Goal: Task Accomplishment & Management: Manage account settings

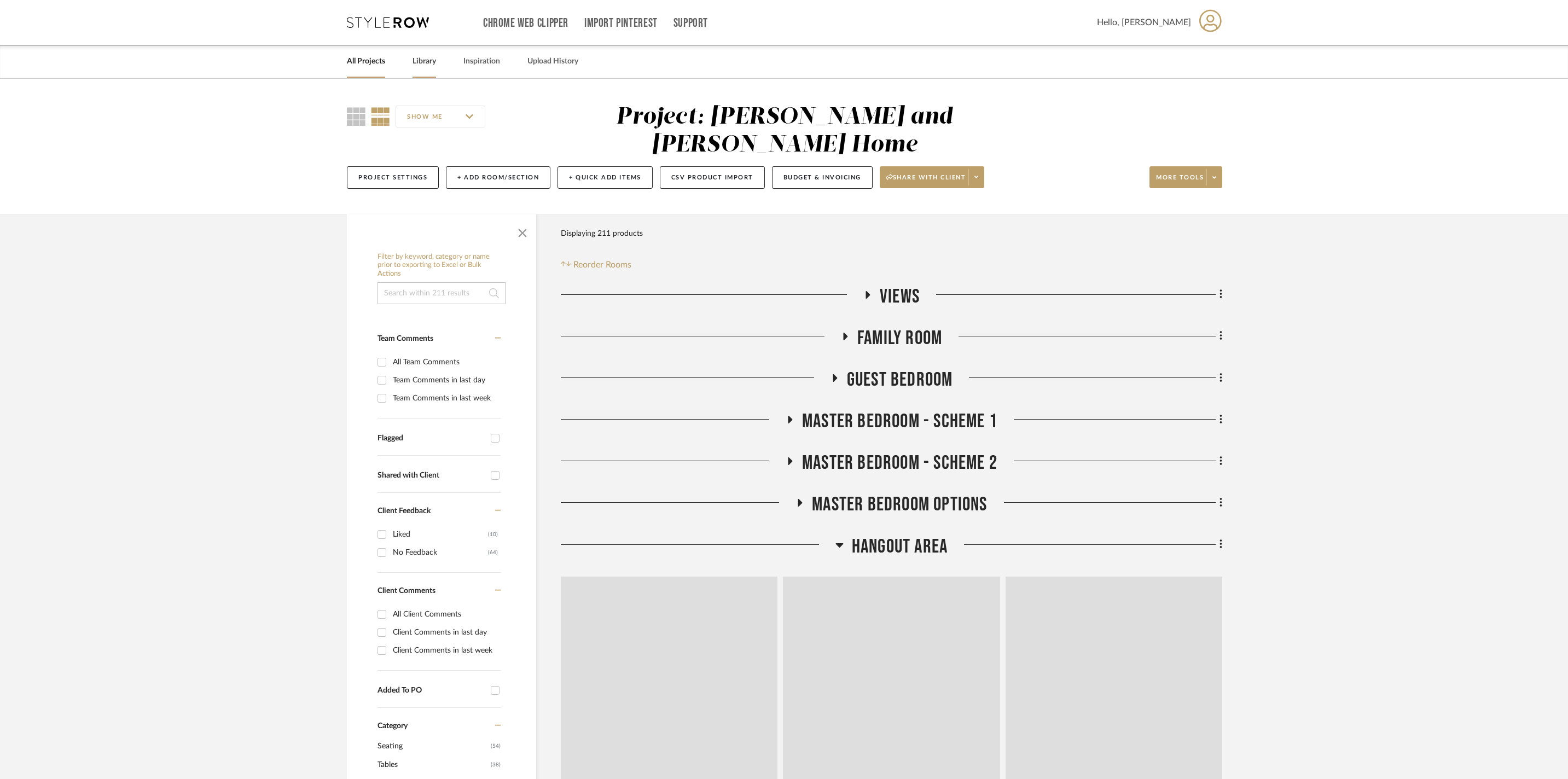
click at [433, 62] on link "Library" at bounding box center [424, 62] width 23 height 15
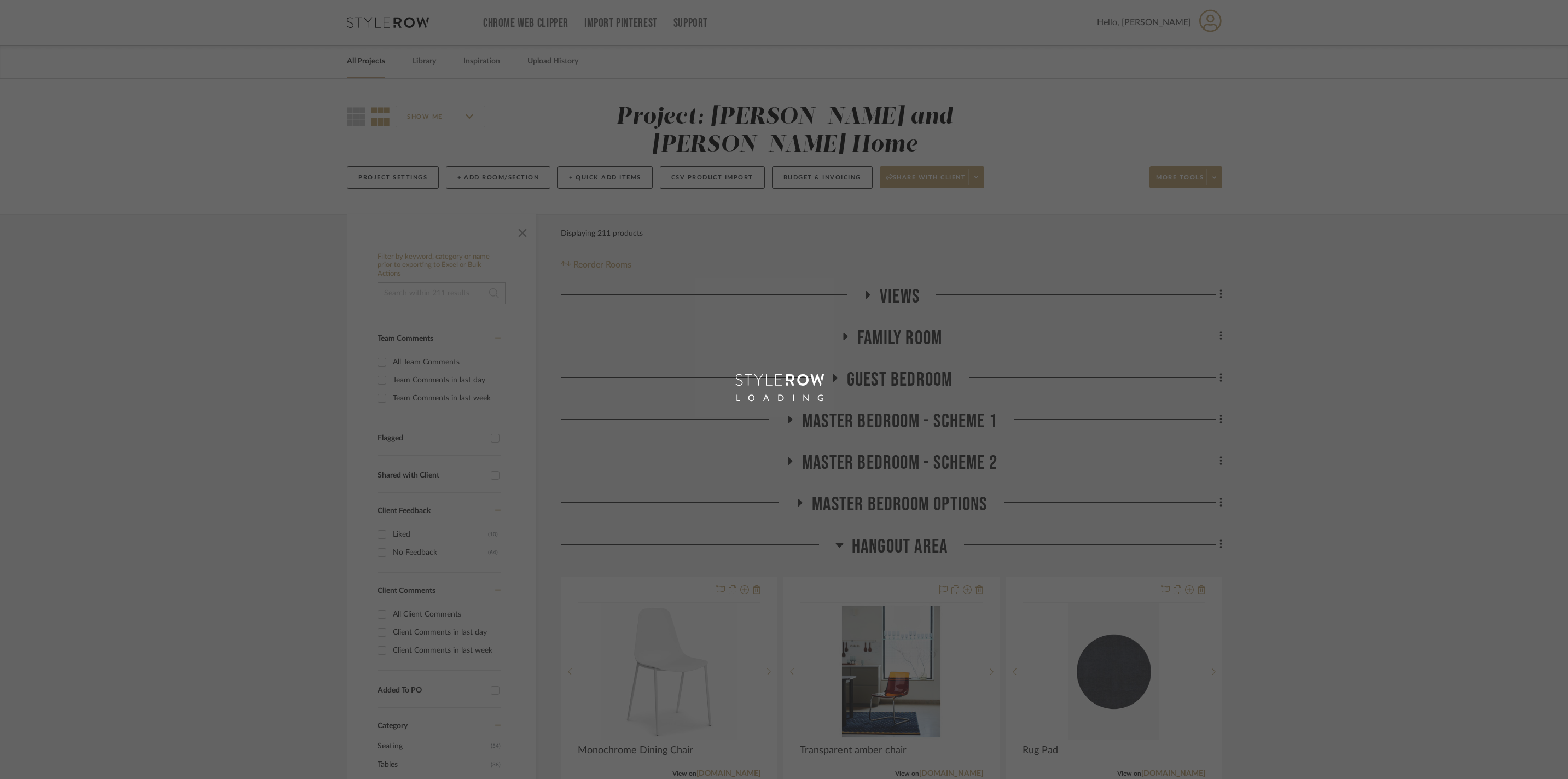
click at [387, 64] on div "LOADING" at bounding box center [784, 389] width 1568 height 779
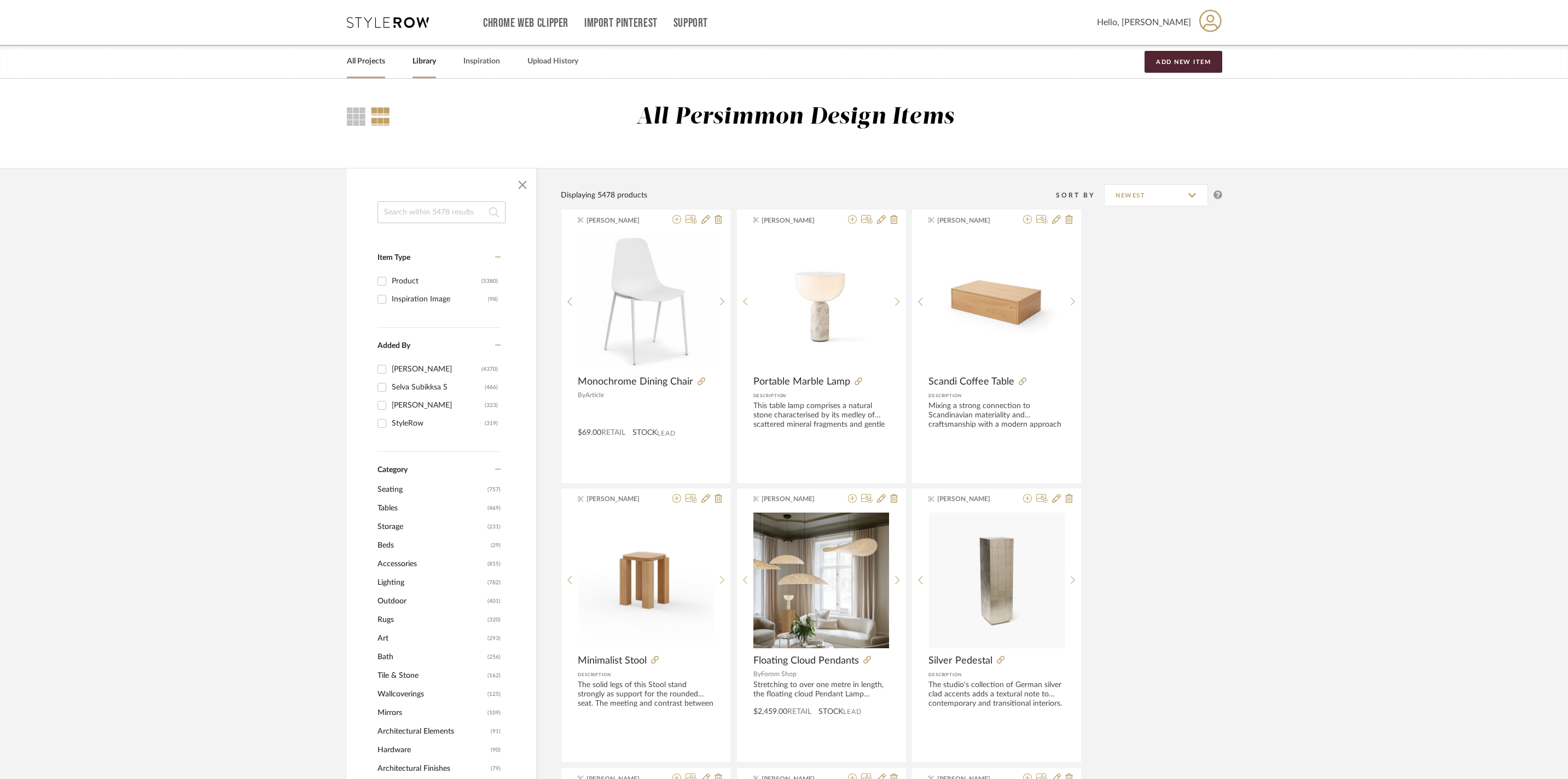
click at [385, 65] on link "All Projects" at bounding box center [366, 62] width 39 height 15
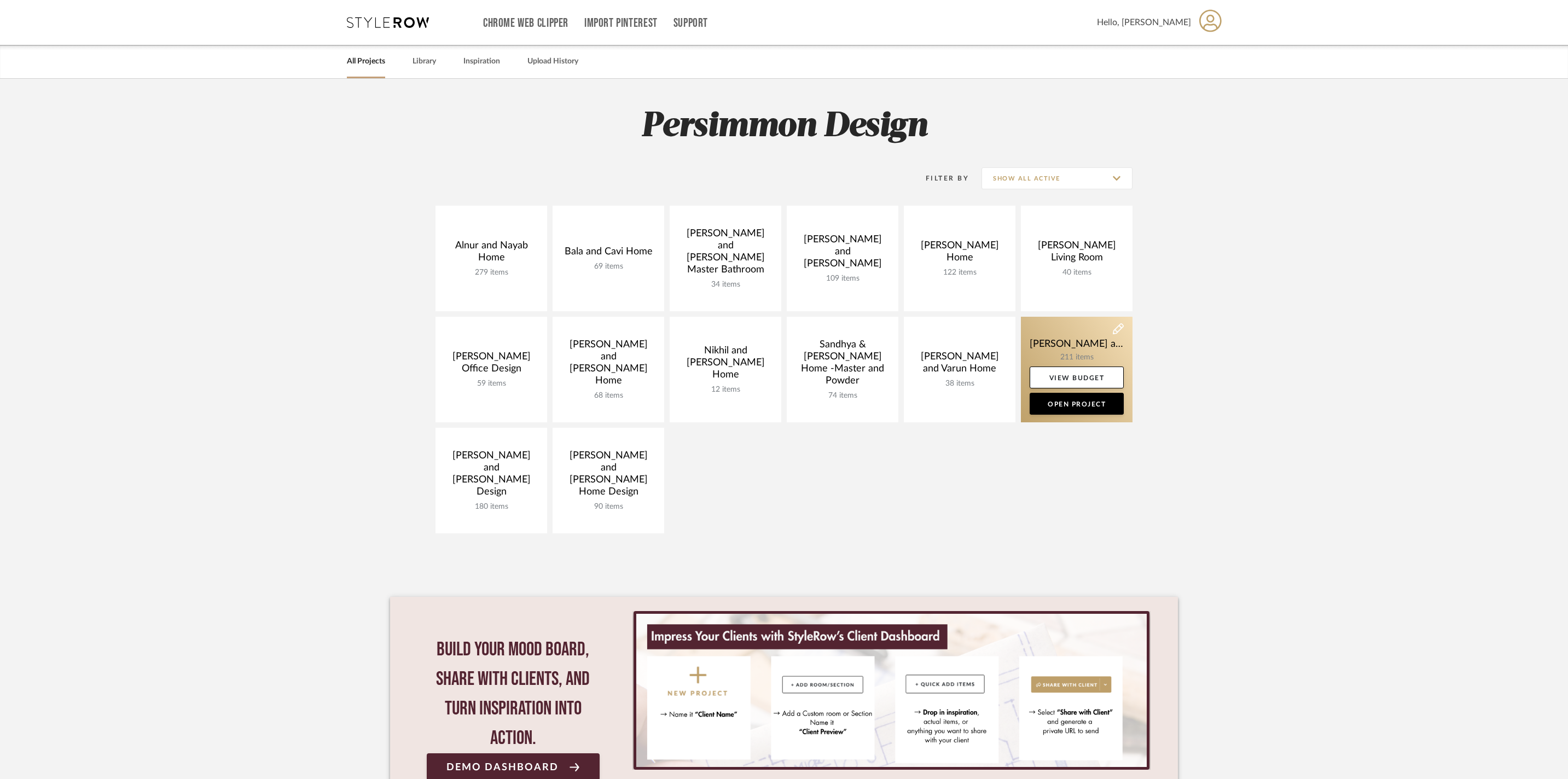
click at [1063, 333] on link at bounding box center [1077, 369] width 111 height 106
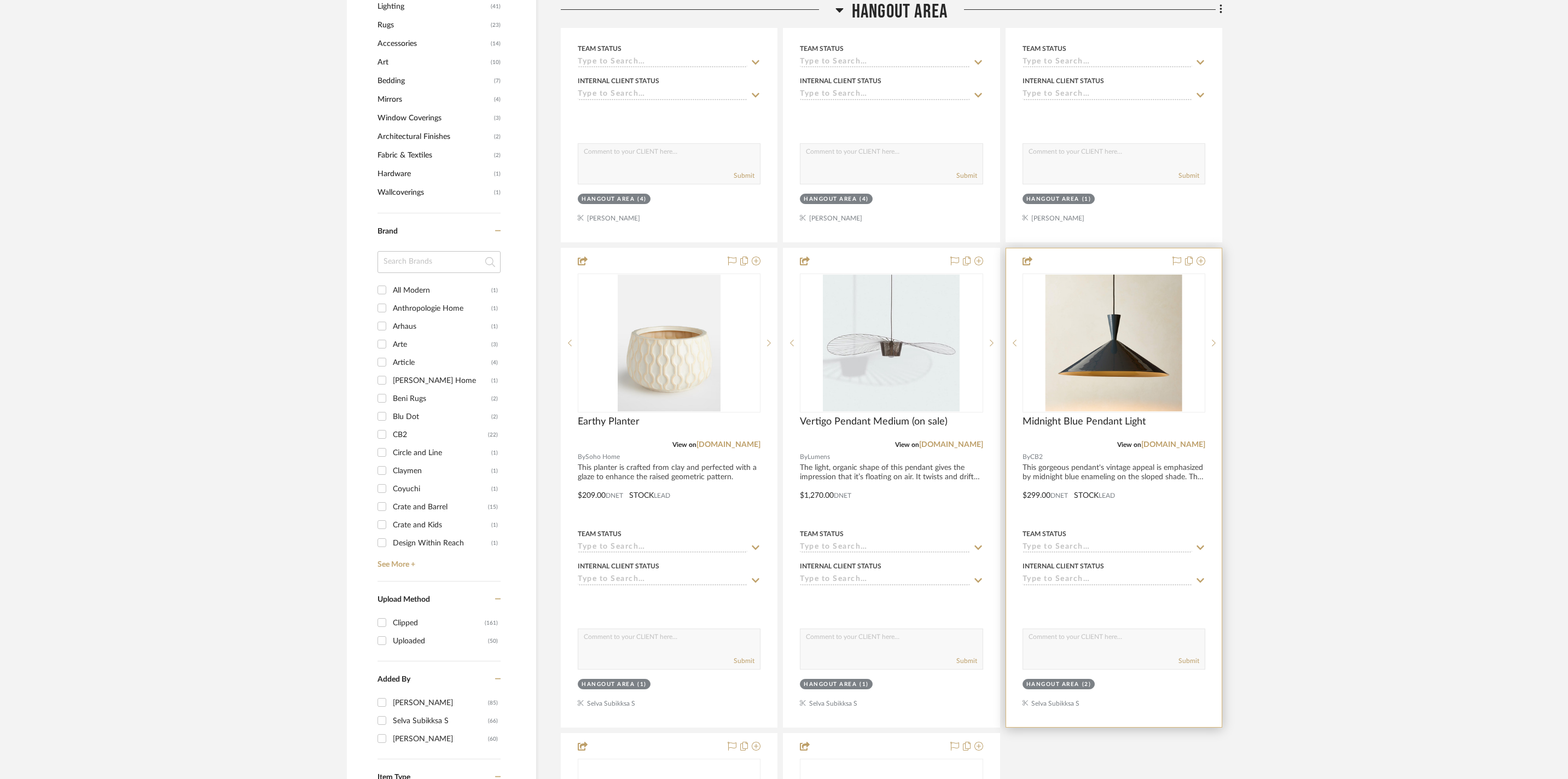
scroll to position [1023, 0]
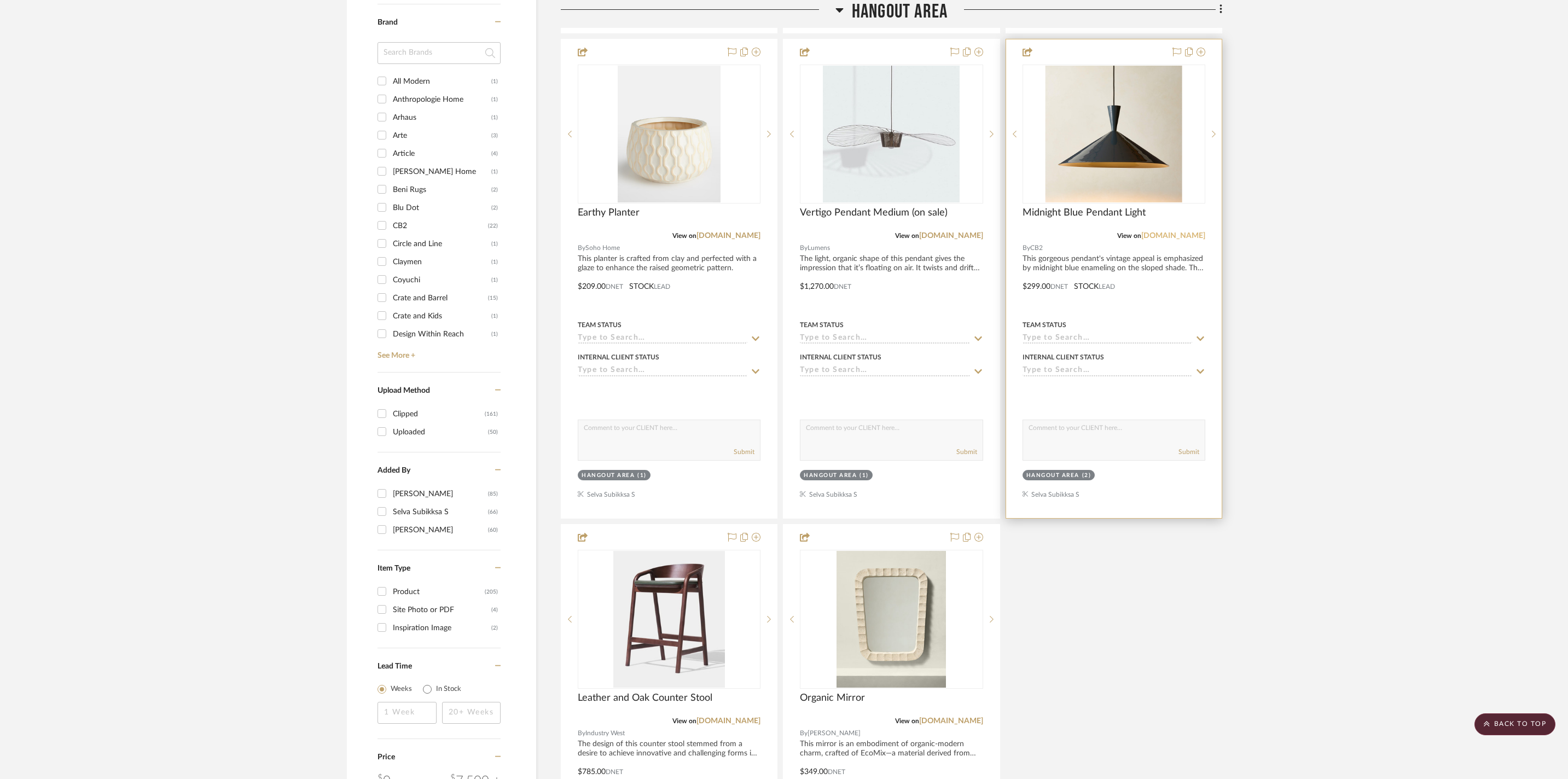
click at [1195, 240] on link "cb2.com" at bounding box center [1173, 235] width 64 height 8
click at [1089, 273] on div at bounding box center [1114, 278] width 215 height 479
click at [1098, 231] on div "Midnight Blue Pendant Light" at bounding box center [1114, 218] width 183 height 24
click at [1185, 240] on link "cb2.com" at bounding box center [1173, 235] width 64 height 8
click at [1196, 240] on link "cb2.com" at bounding box center [1173, 235] width 64 height 8
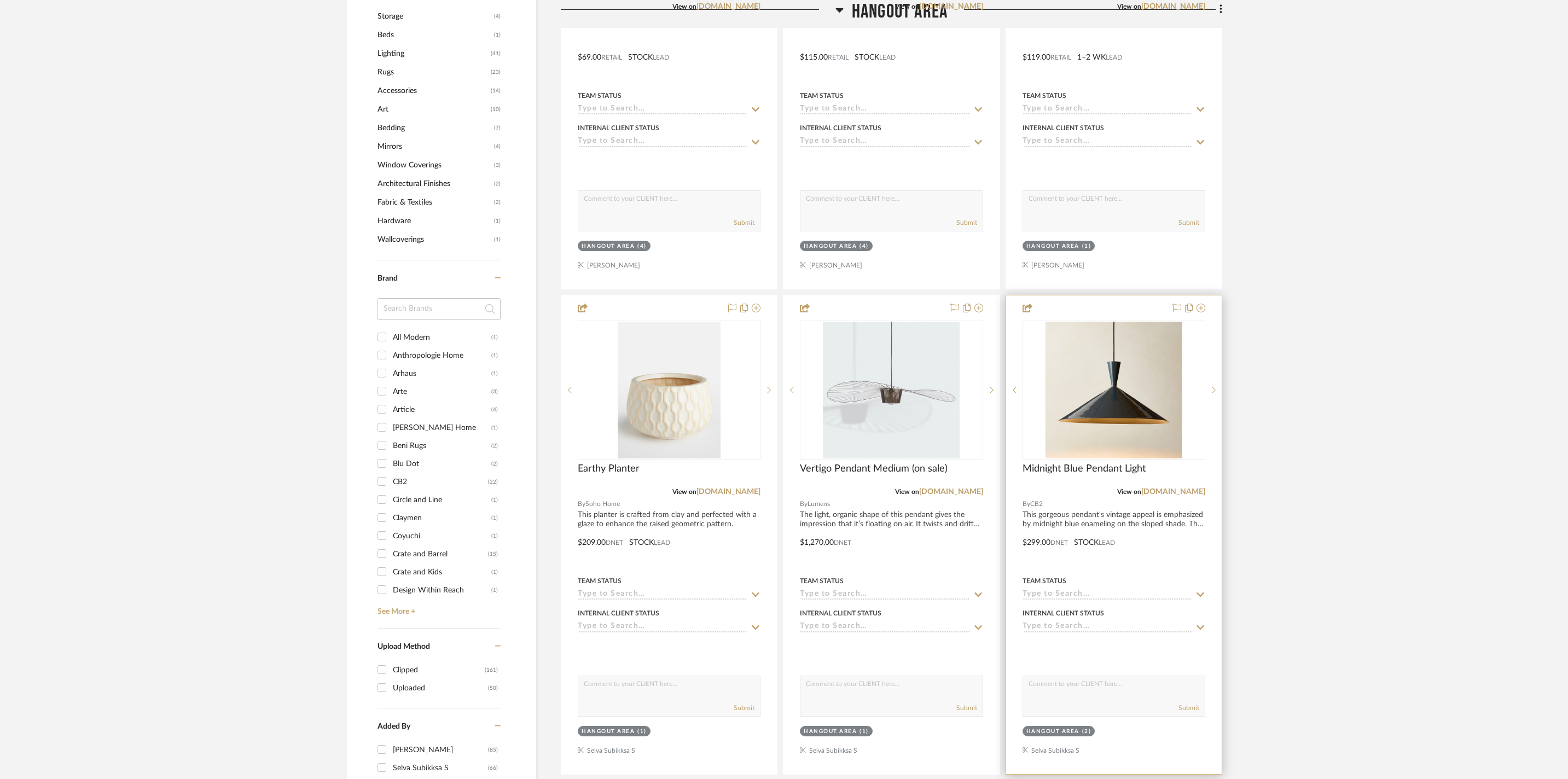
scroll to position [771, 0]
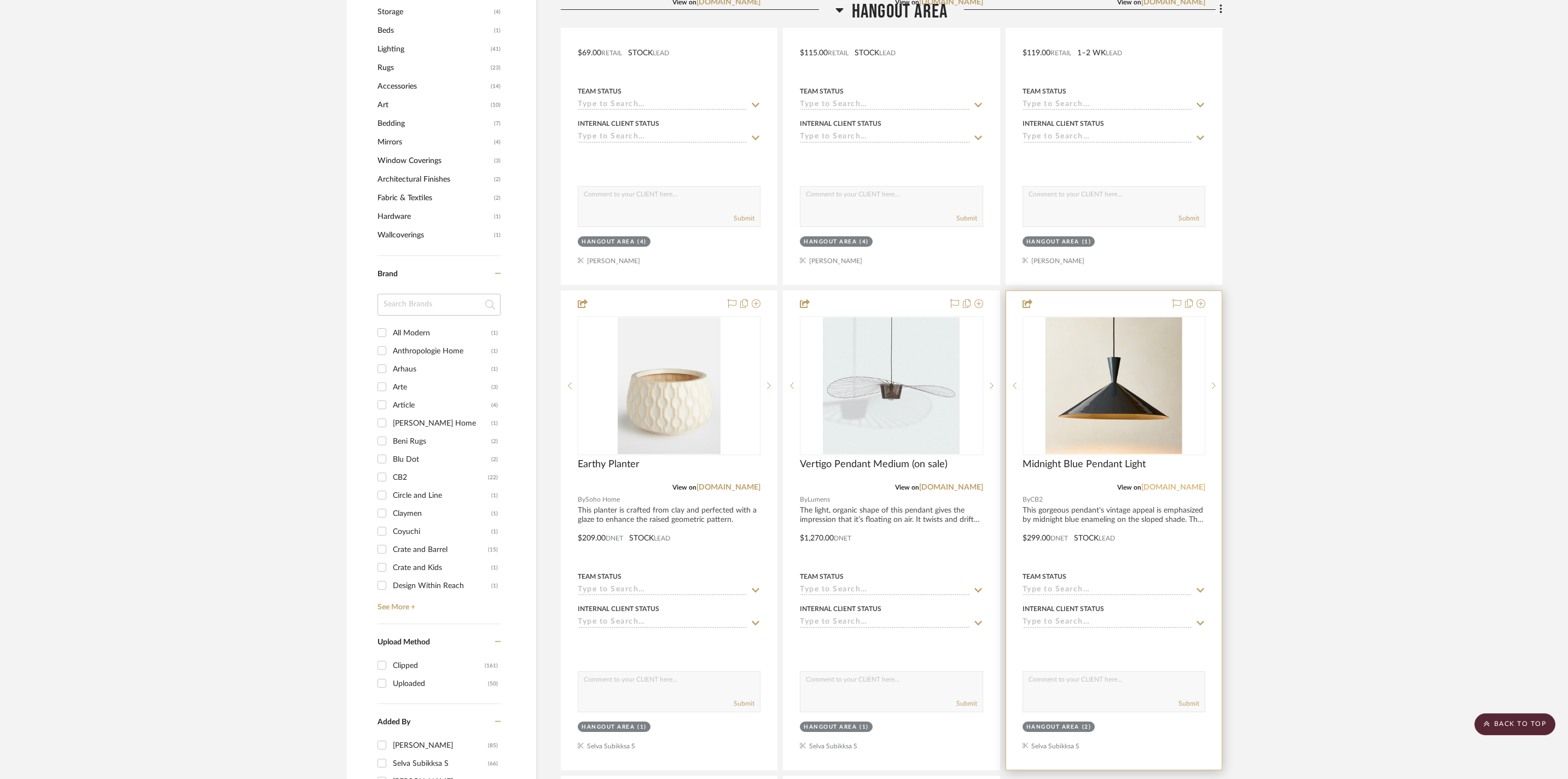
click at [1180, 491] on link "cb2.com" at bounding box center [1173, 487] width 64 height 8
click at [1083, 559] on div at bounding box center [1114, 530] width 215 height 479
click at [1107, 563] on div at bounding box center [1114, 530] width 215 height 479
click at [1089, 482] on div "Midnight Blue Pendant Light" at bounding box center [1114, 470] width 183 height 24
click at [1086, 470] on span "Midnight Blue Pendant Light" at bounding box center [1084, 465] width 123 height 12
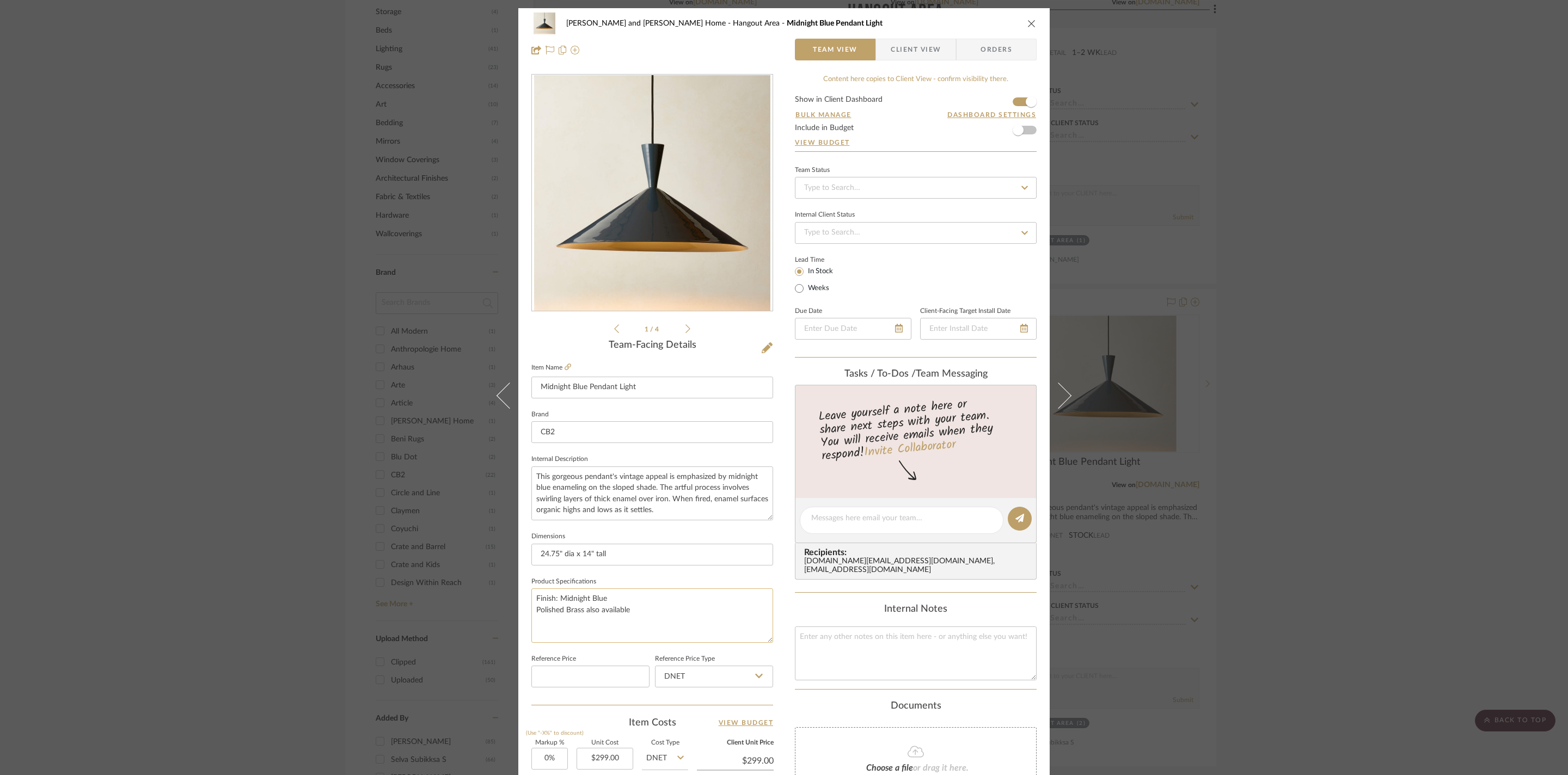
scroll to position [298, 0]
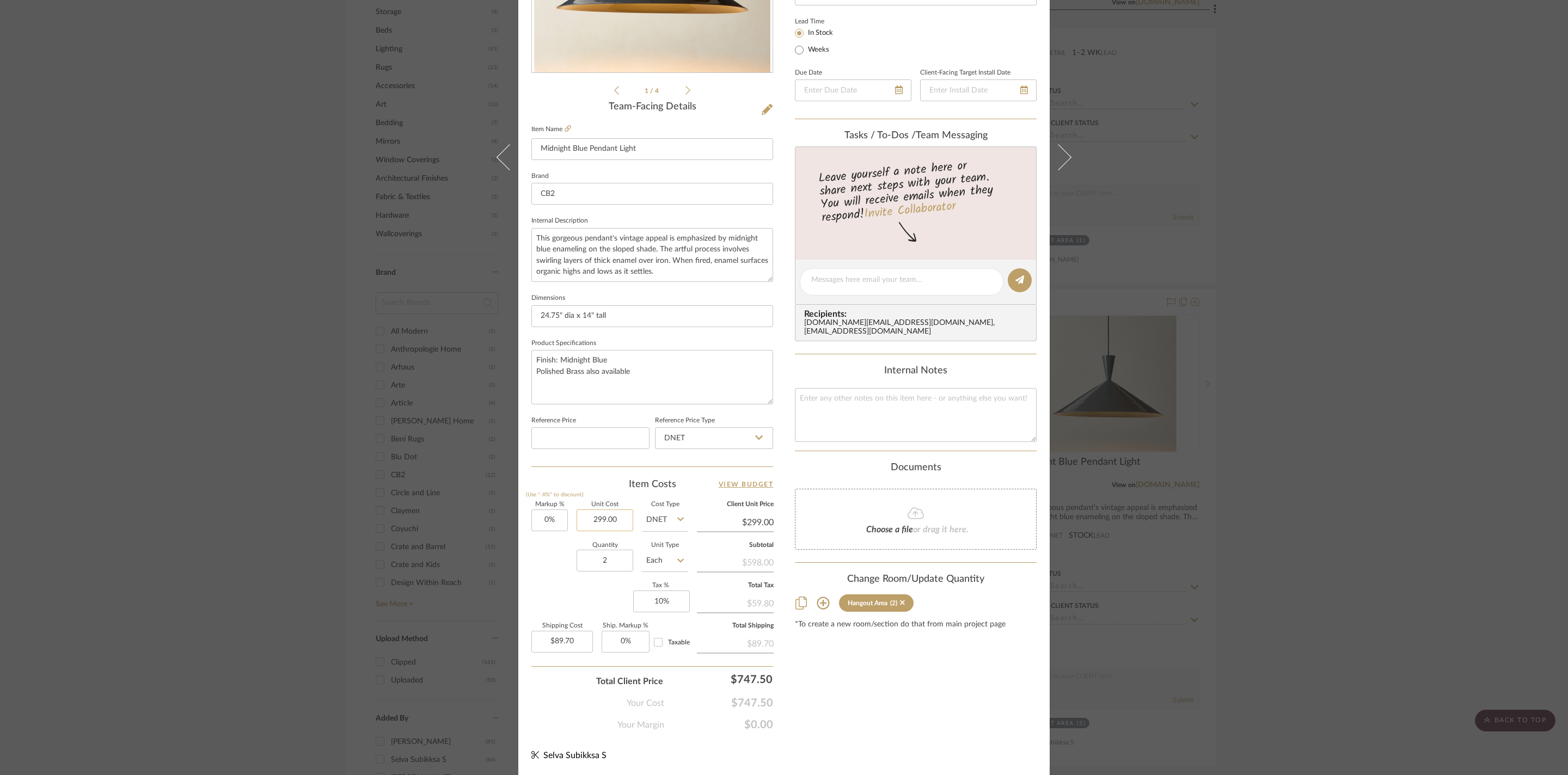
click at [602, 509] on input "299.00" at bounding box center [604, 520] width 57 height 22
type input "$449.00"
click at [617, 549] on input "2" at bounding box center [604, 560] width 57 height 22
type input "$449.00"
type input "$134.70"
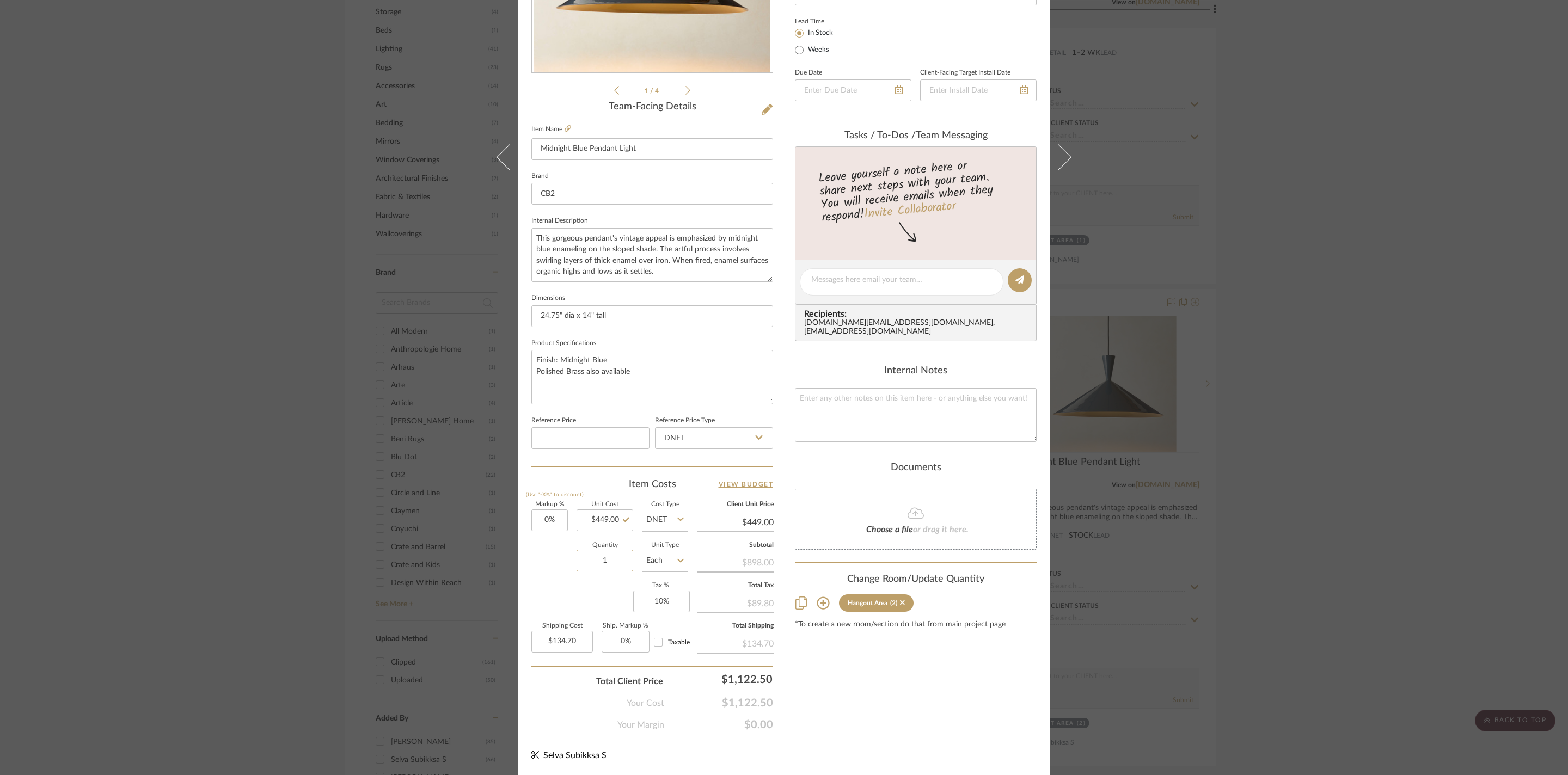
type input "1"
click at [869, 681] on div "Content here copies to Client View - confirm visibility there. Show in Client D…" at bounding box center [915, 283] width 242 height 895
type input "$67.35"
click at [1255, 582] on div "Sharika and Ashish Home Hangout Area Midnight Blue Pendant Light Team View Clie…" at bounding box center [784, 388] width 1568 height 775
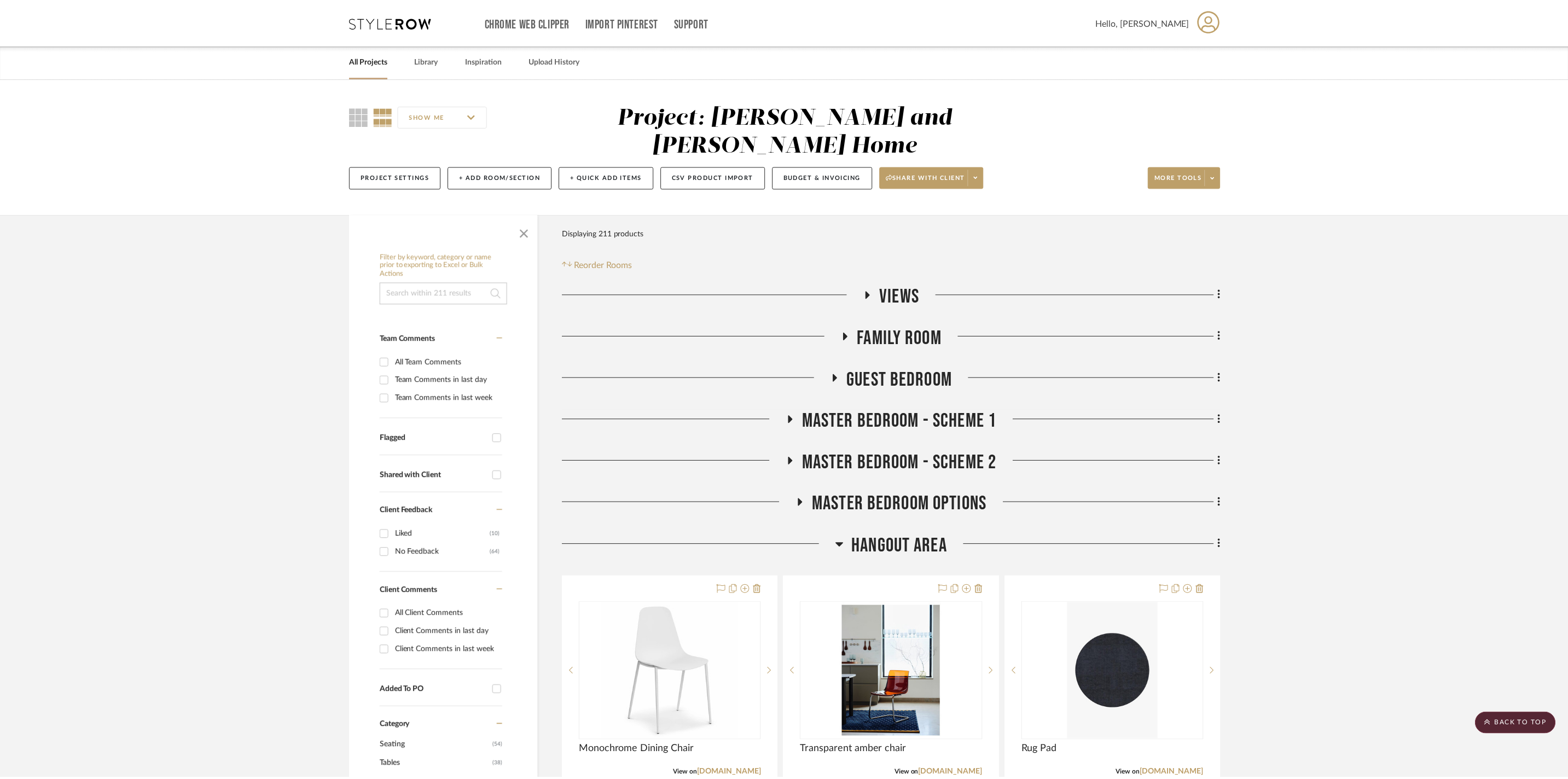
scroll to position [771, 0]
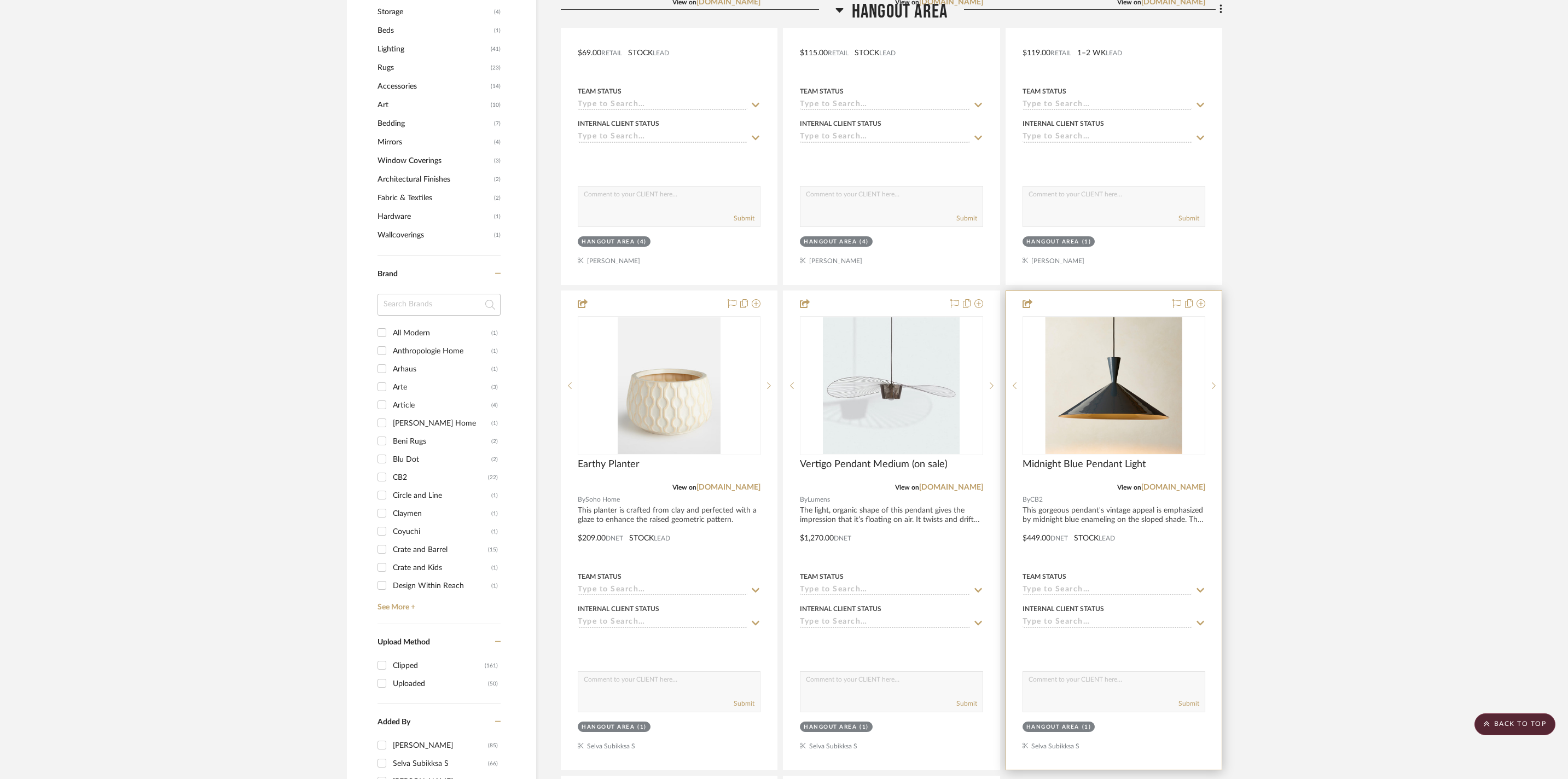
click at [1096, 512] on div at bounding box center [1114, 530] width 215 height 479
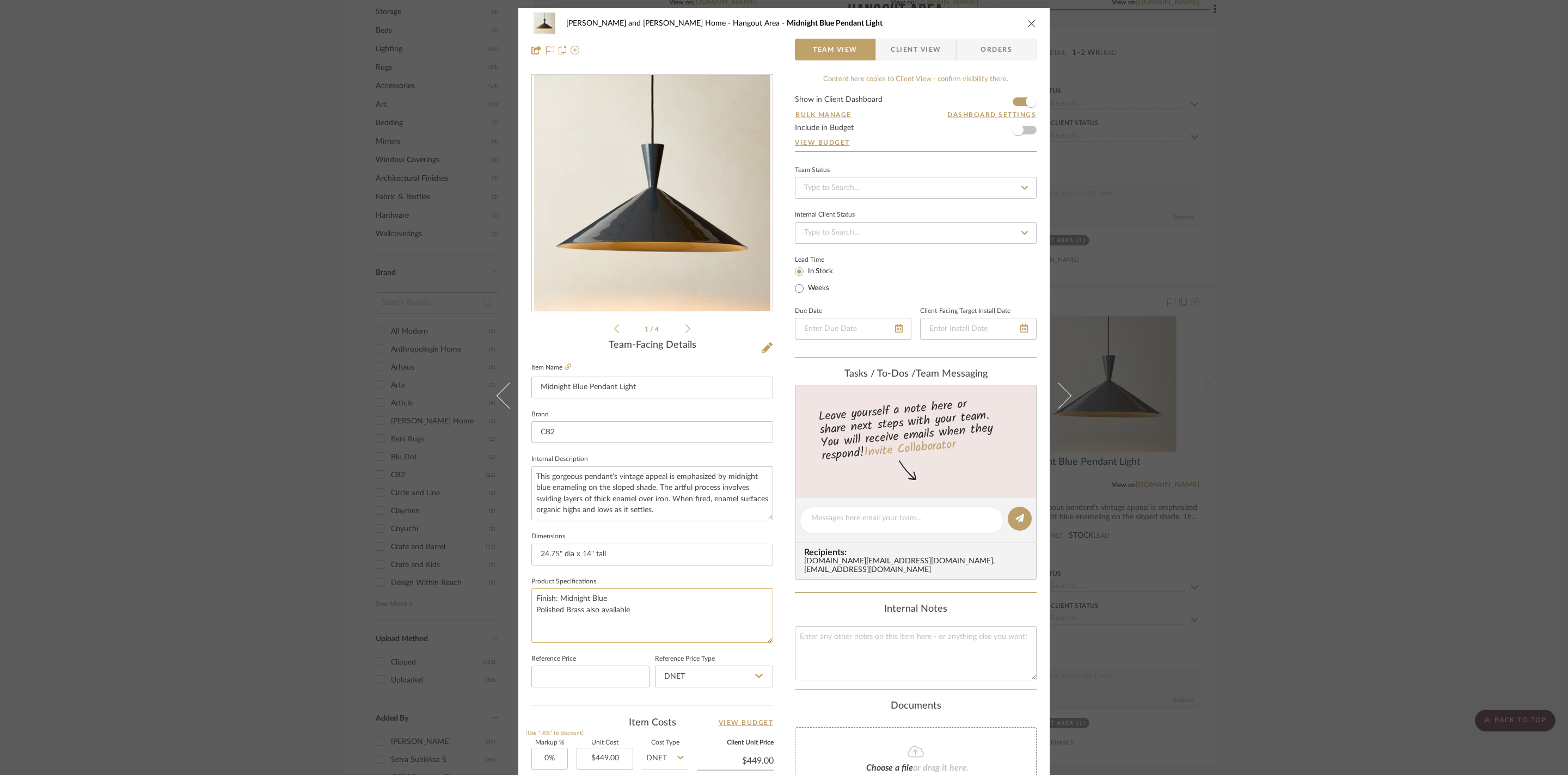
scroll to position [298, 0]
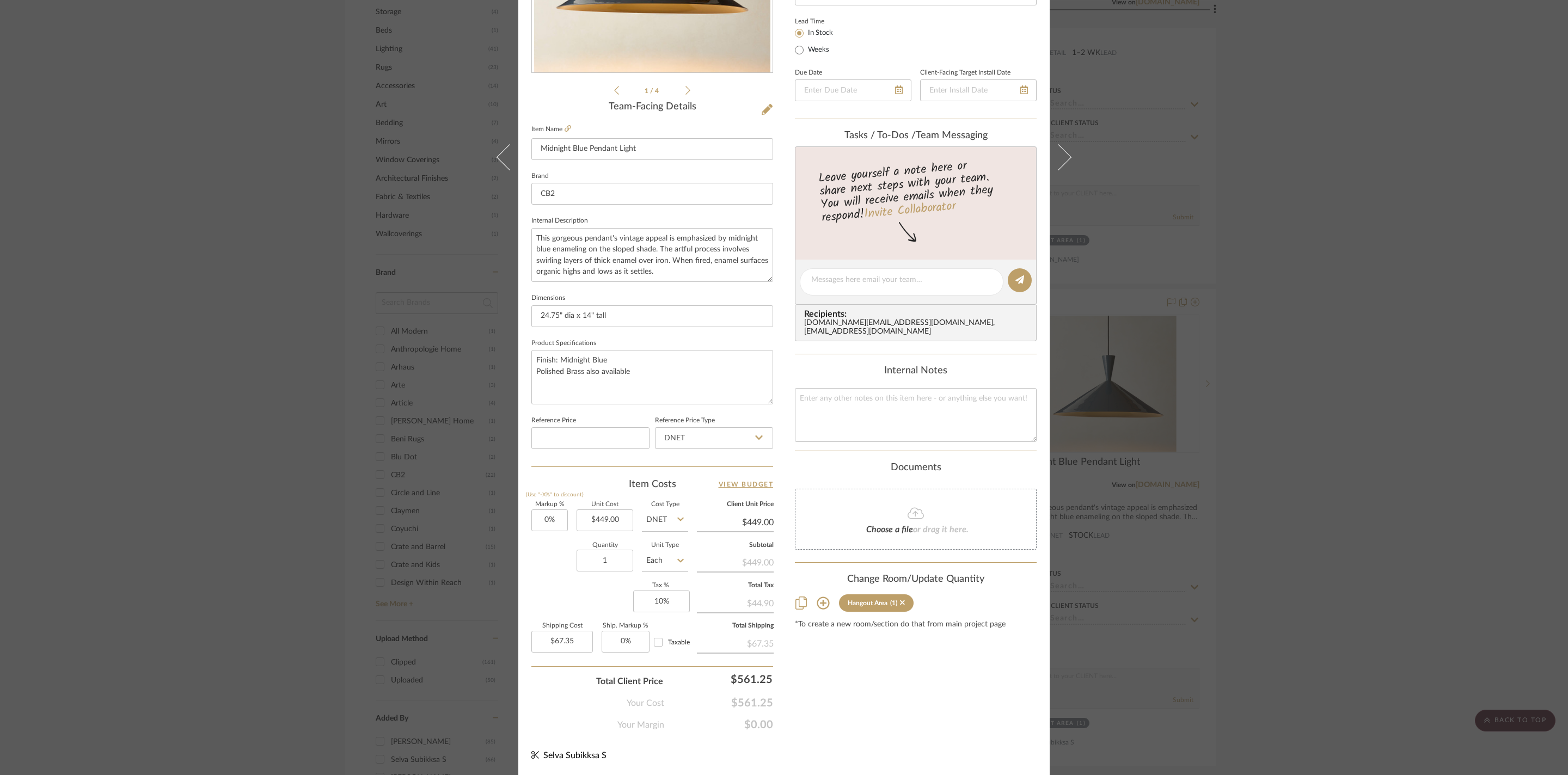
click at [1405, 495] on div "Sharika and Ashish Home Hangout Area Midnight Blue Pendant Light Team View Clie…" at bounding box center [784, 388] width 1568 height 775
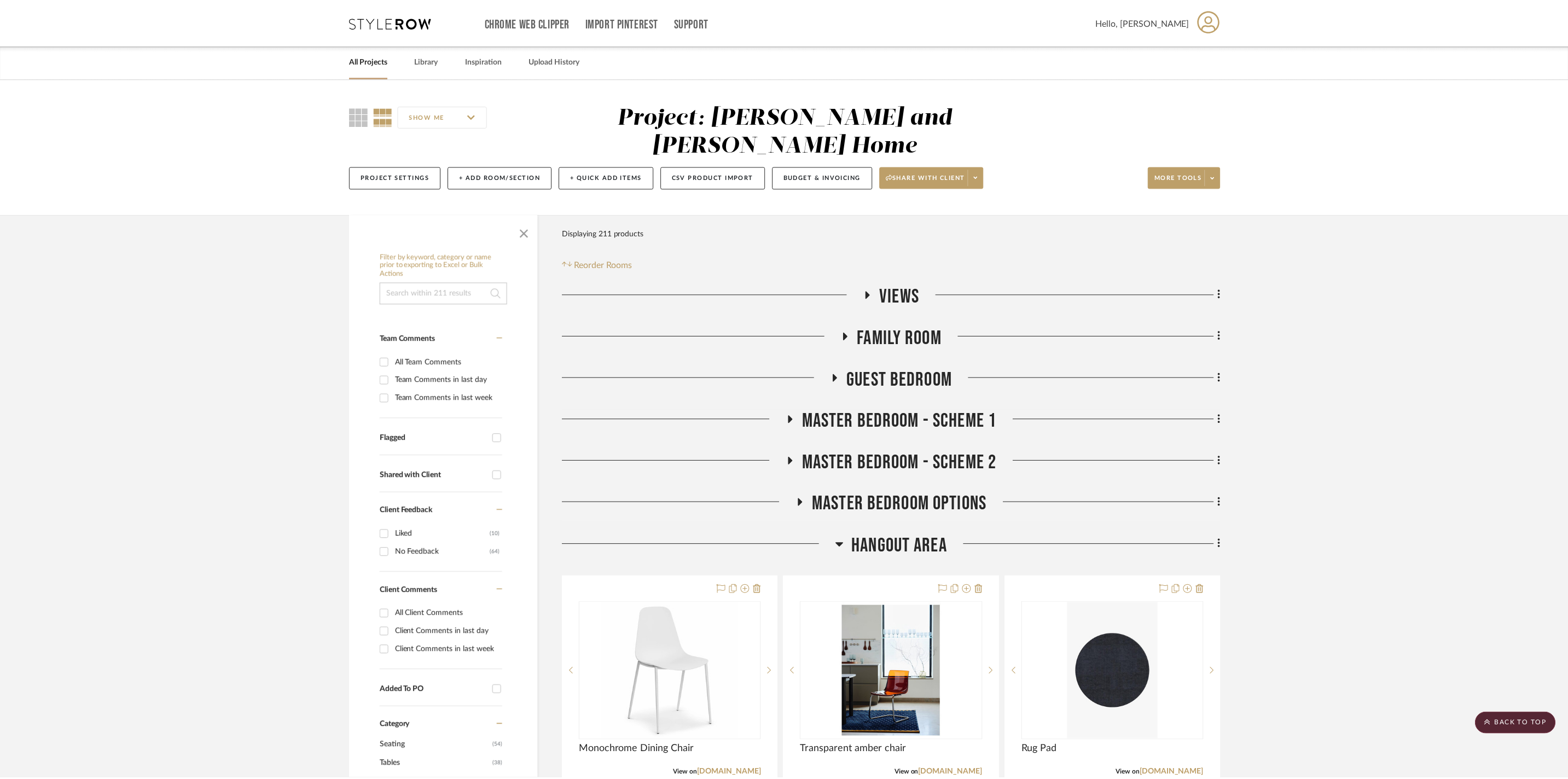
scroll to position [771, 0]
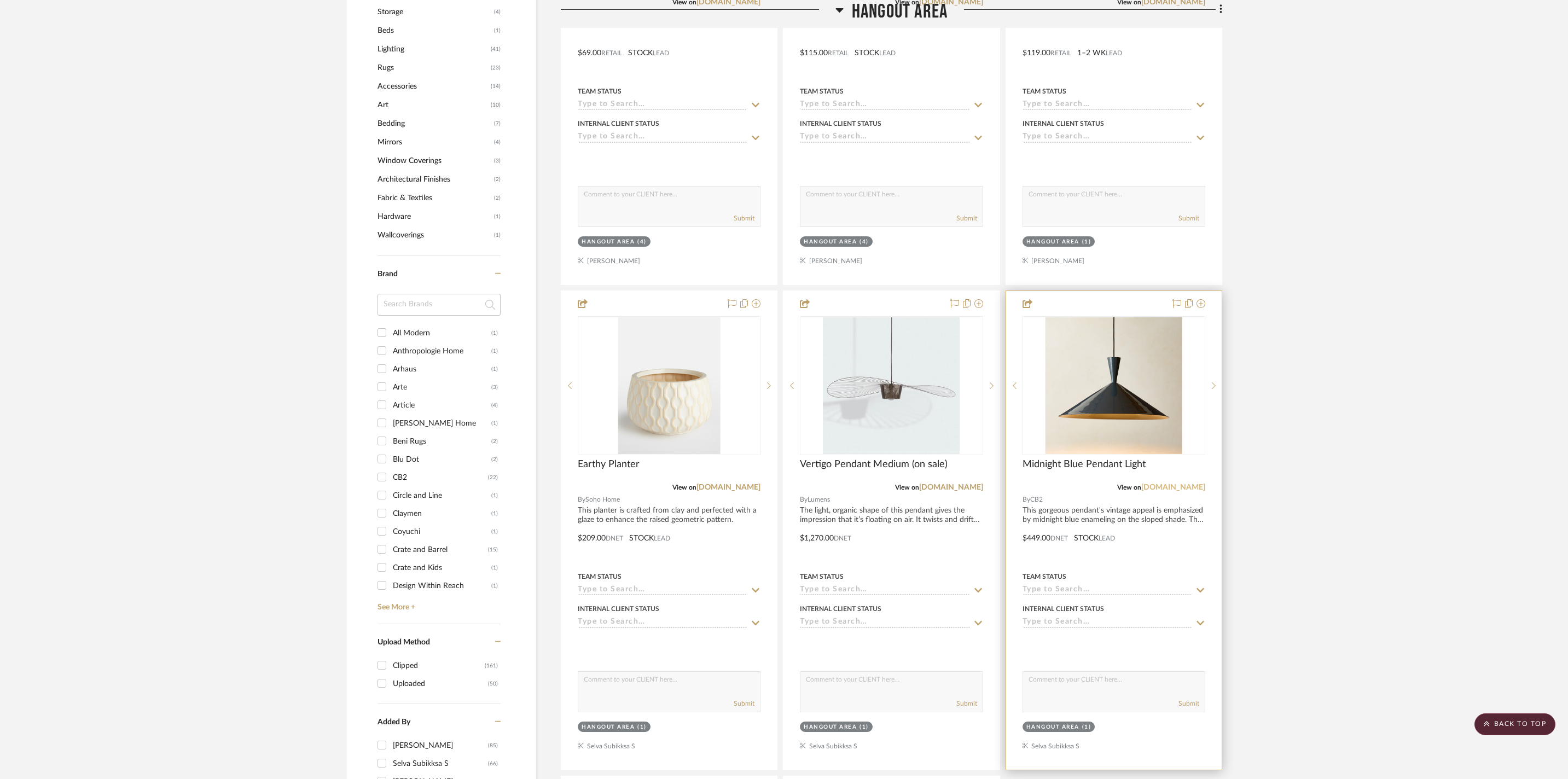
click at [1187, 491] on link "cb2.com" at bounding box center [1173, 487] width 64 height 8
click at [1063, 398] on img "0" at bounding box center [1114, 386] width 137 height 137
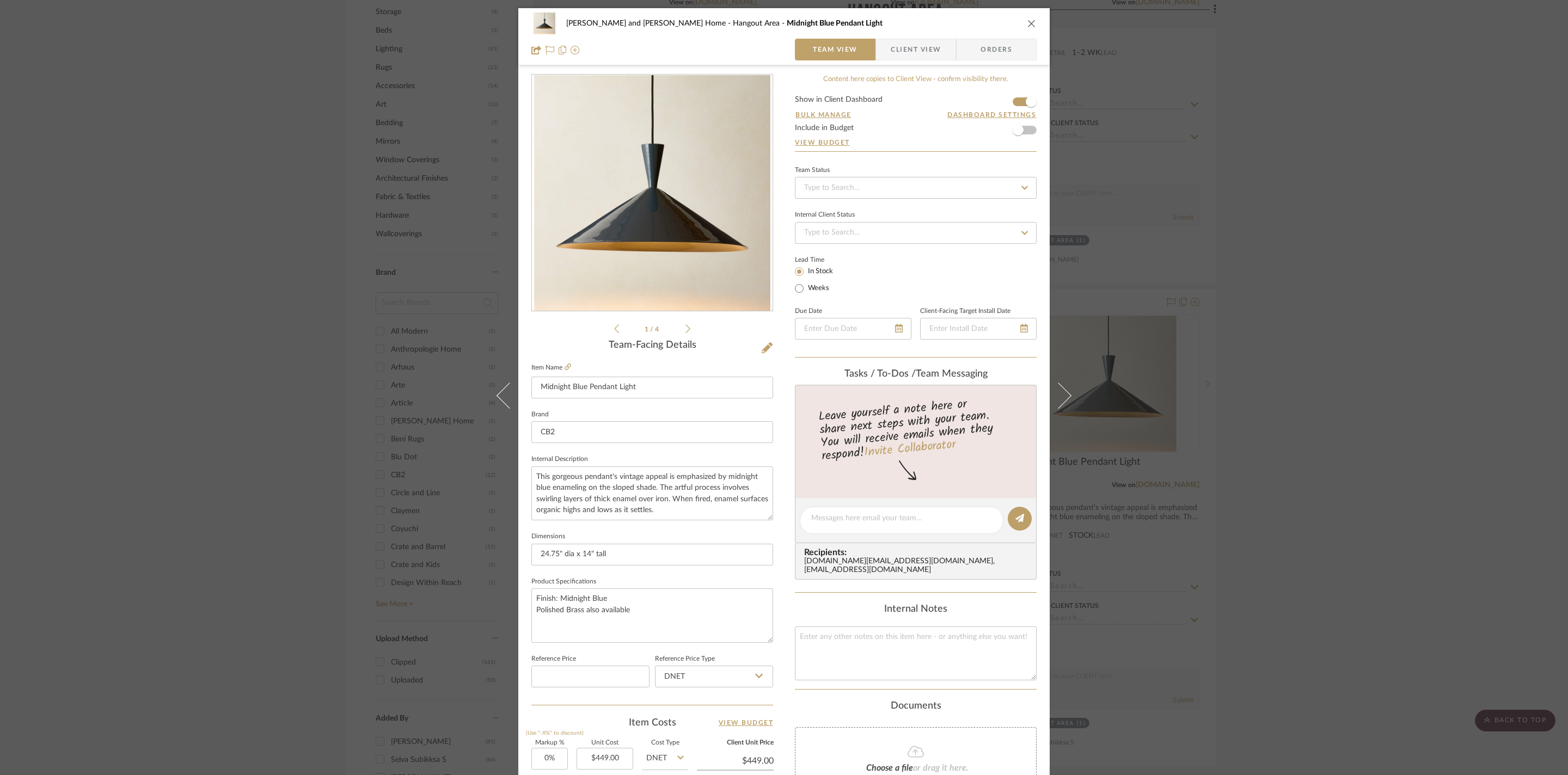
scroll to position [298, 0]
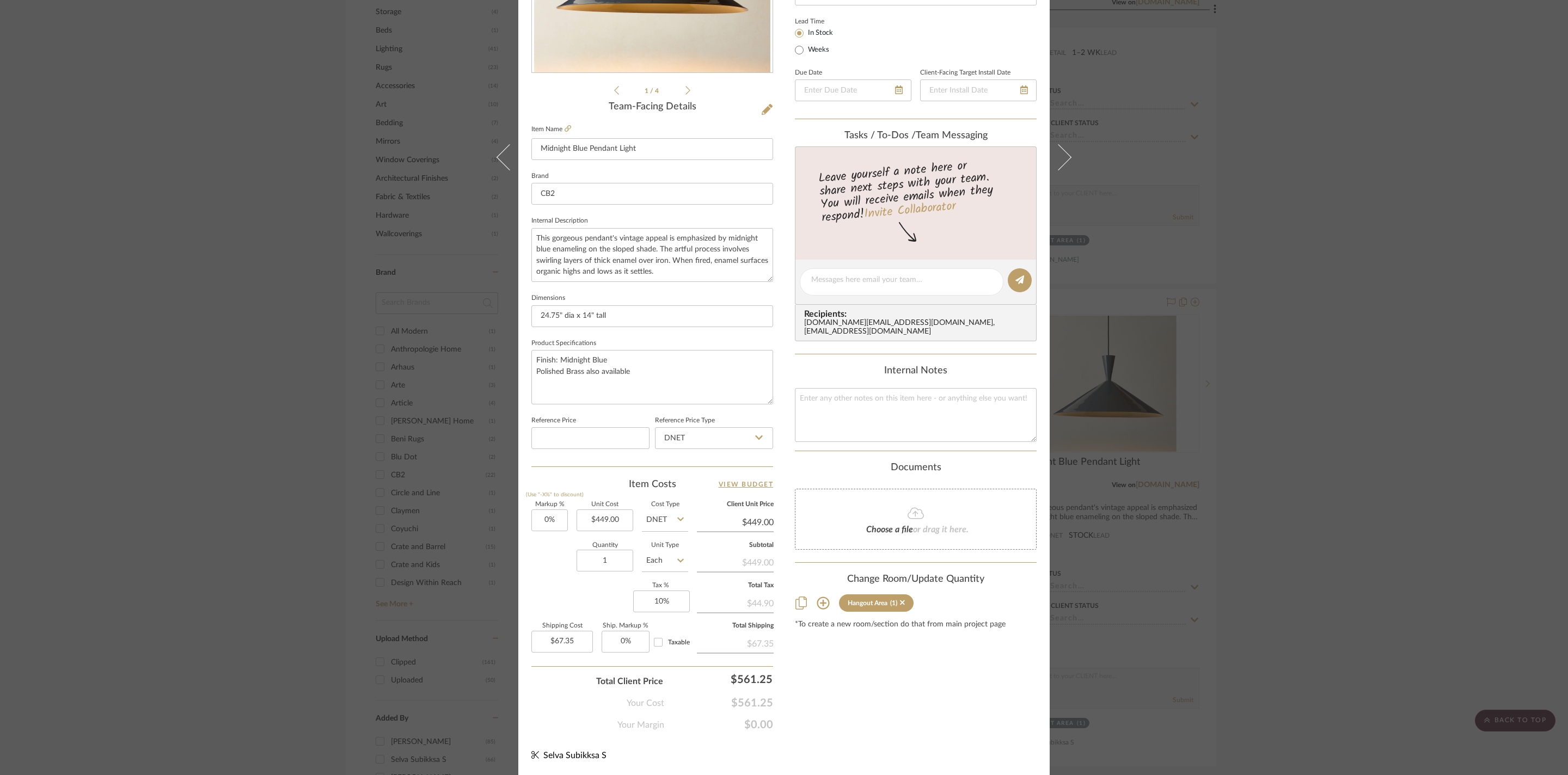
click at [171, 406] on div "Sharika and Ashish Home Hangout Area Midnight Blue Pendant Light Team View Clie…" at bounding box center [784, 388] width 1568 height 775
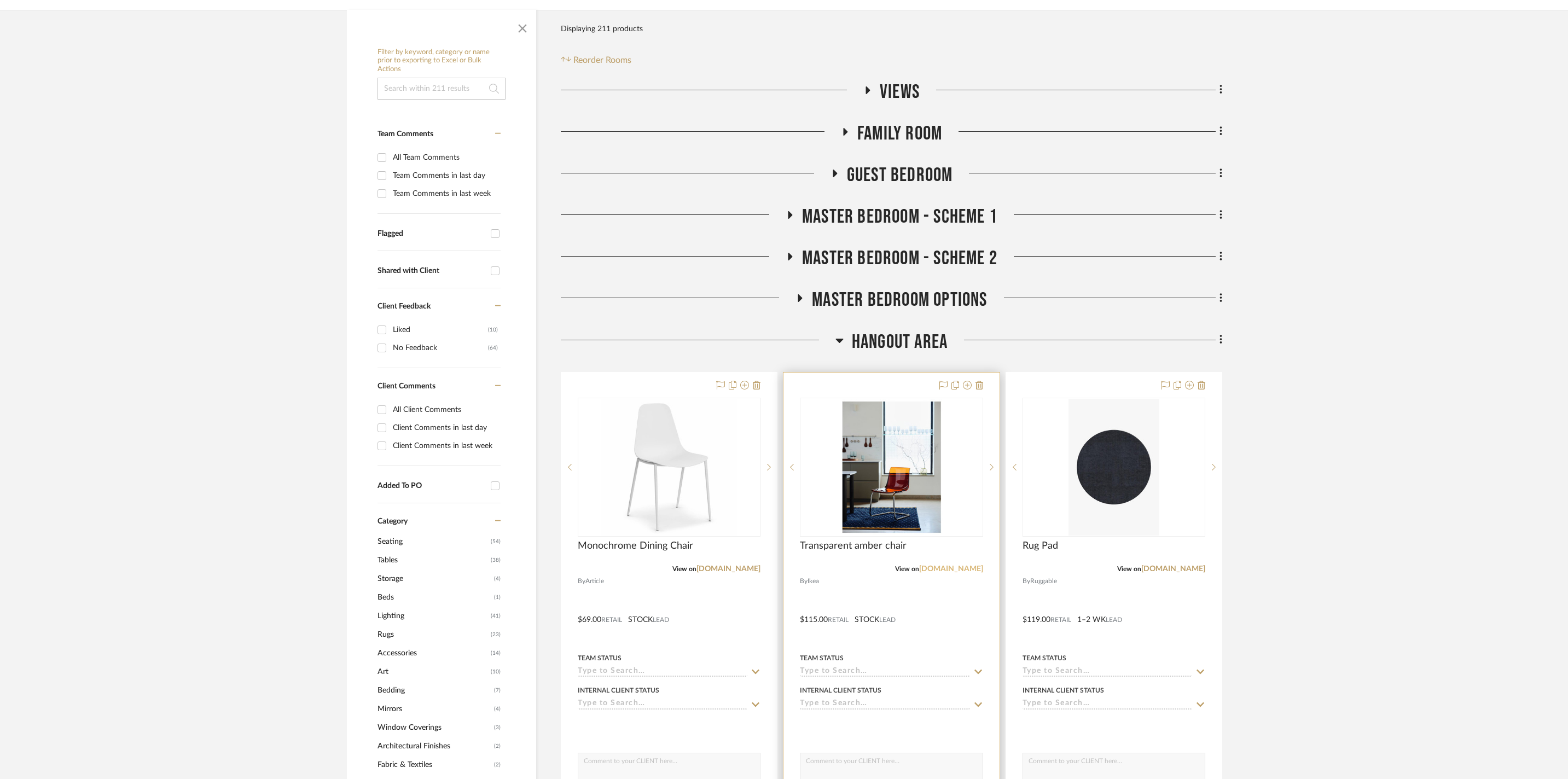
scroll to position [406, 0]
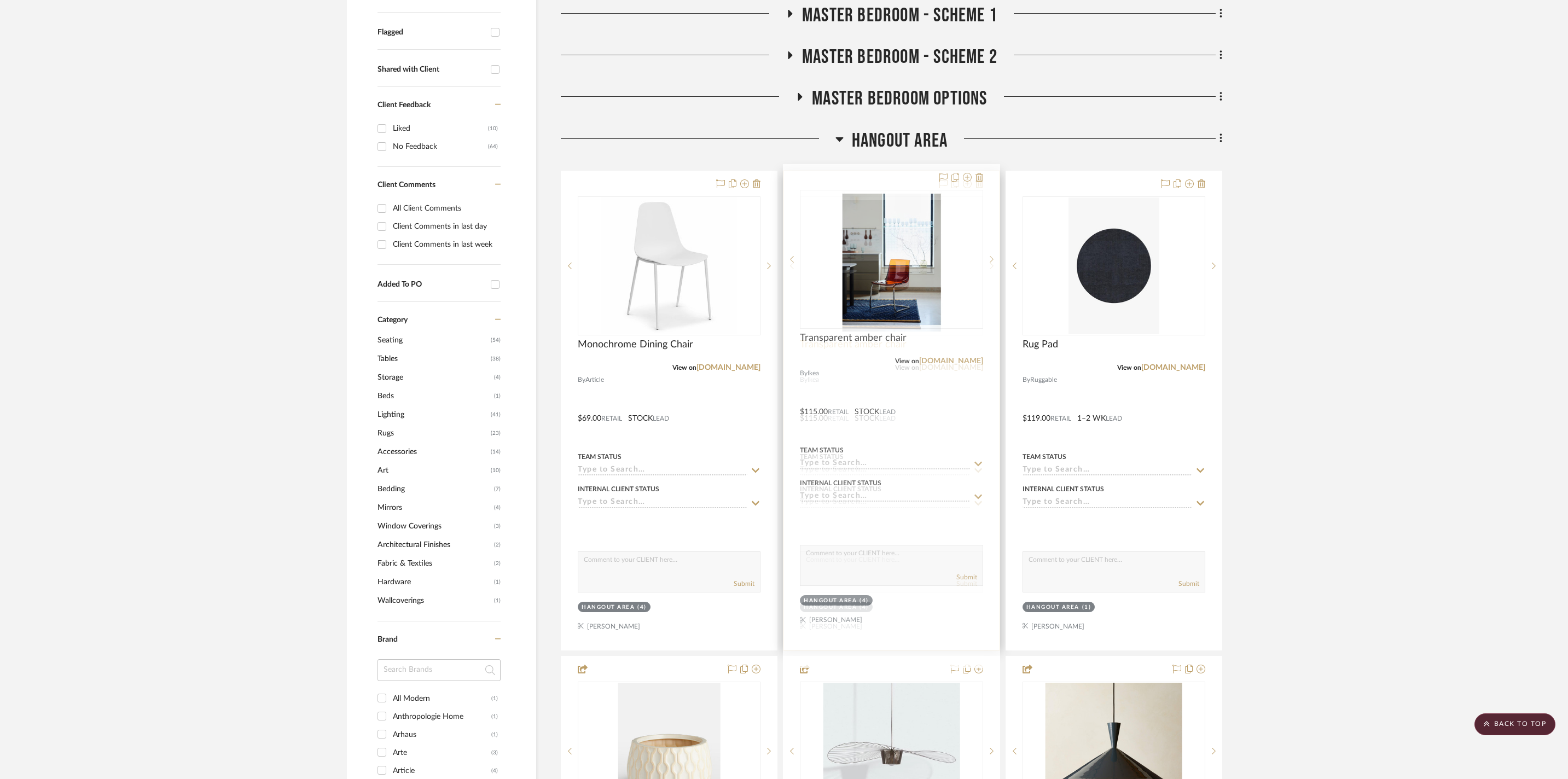
click at [858, 344] on span "Transparent amber chair" at bounding box center [853, 345] width 106 height 12
click at [884, 271] on img "0" at bounding box center [891, 266] width 137 height 137
click at [892, 229] on img "0" at bounding box center [891, 266] width 137 height 137
click at [886, 245] on img "0" at bounding box center [891, 266] width 137 height 137
click at [904, 273] on img "0" at bounding box center [891, 266] width 137 height 137
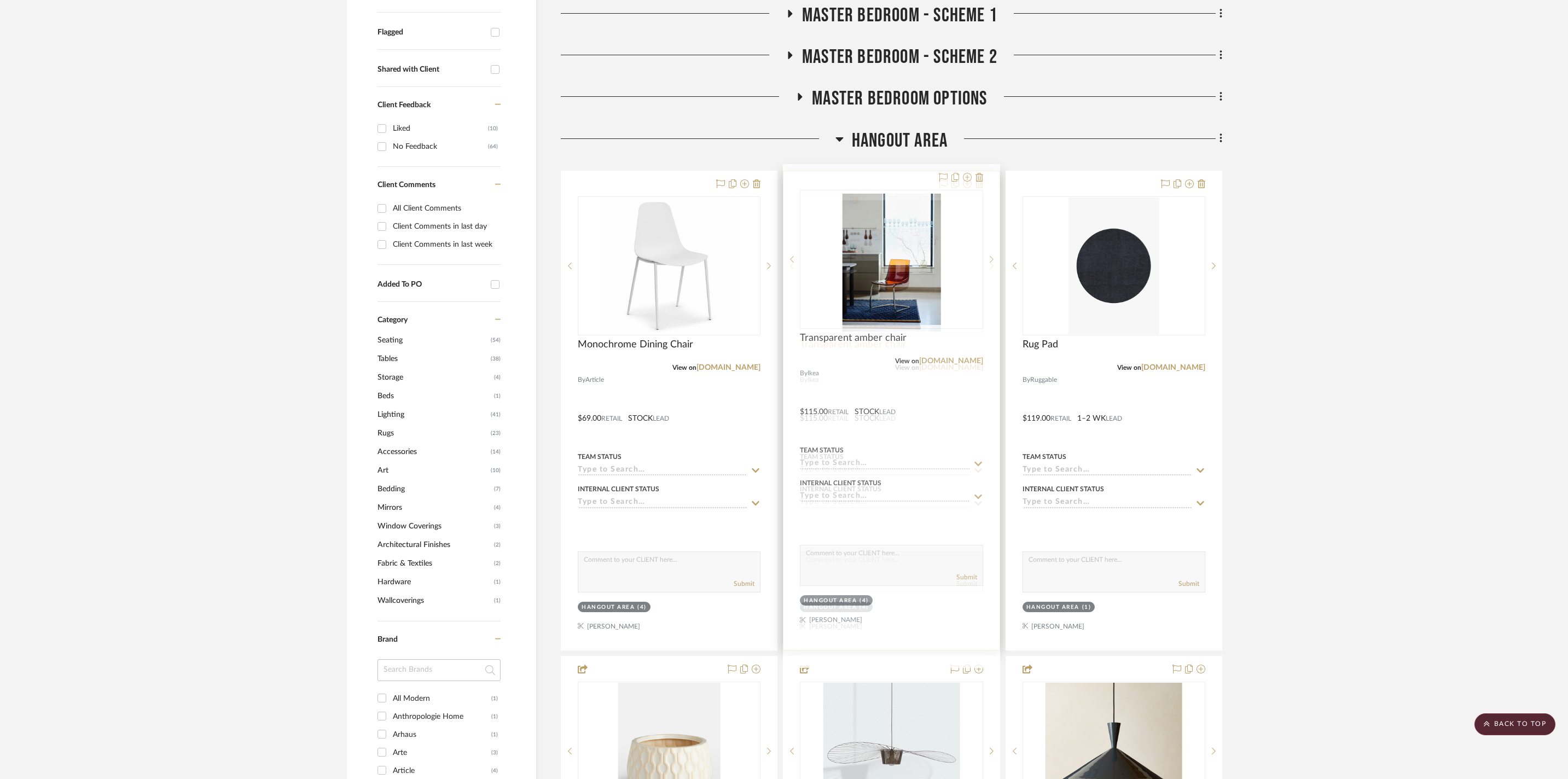
click at [879, 341] on span "Transparent amber chair" at bounding box center [853, 345] width 106 height 12
click at [884, 373] on div at bounding box center [891, 410] width 215 height 479
click at [894, 398] on div at bounding box center [891, 410] width 215 height 479
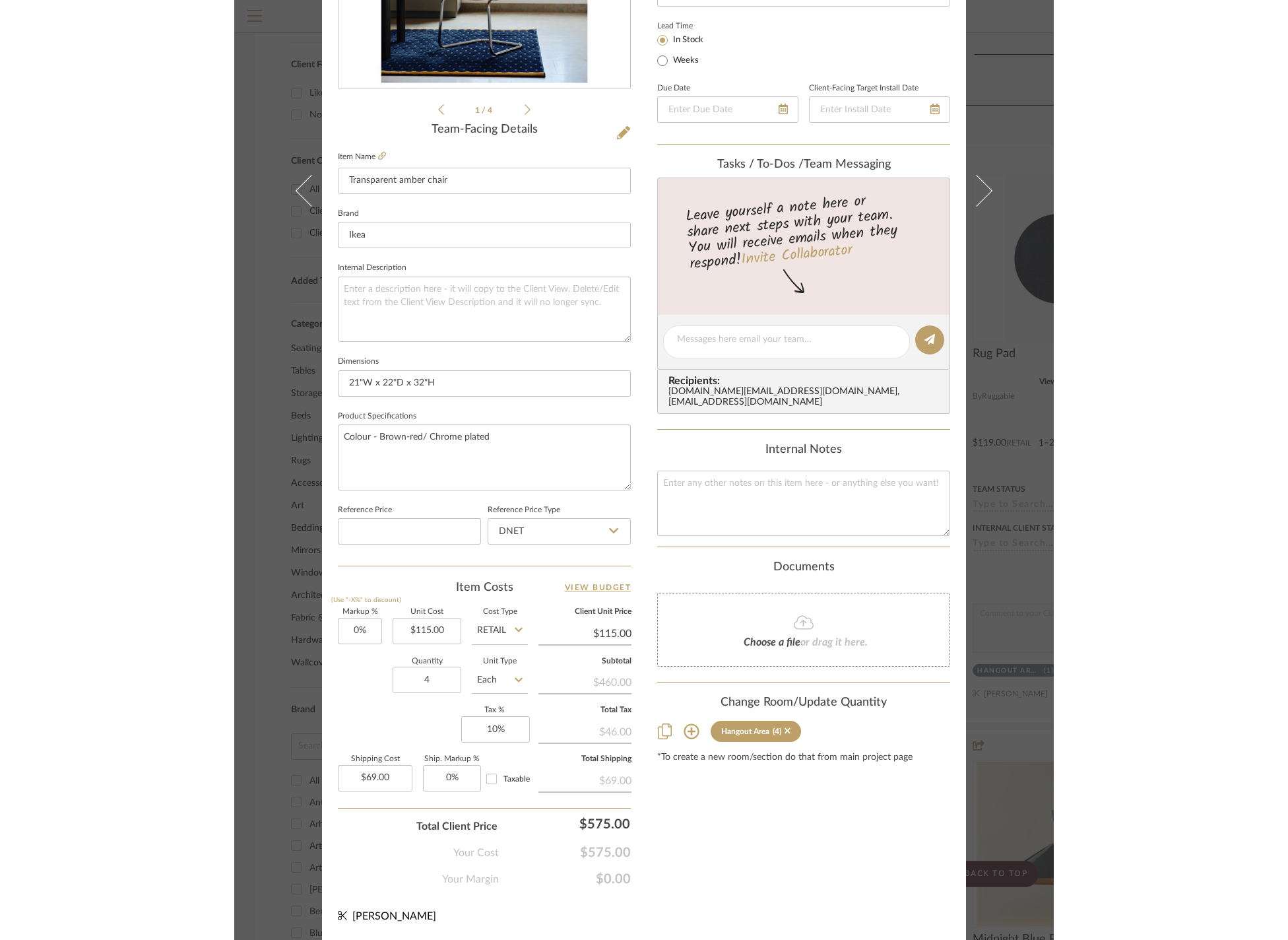
scroll to position [0, 0]
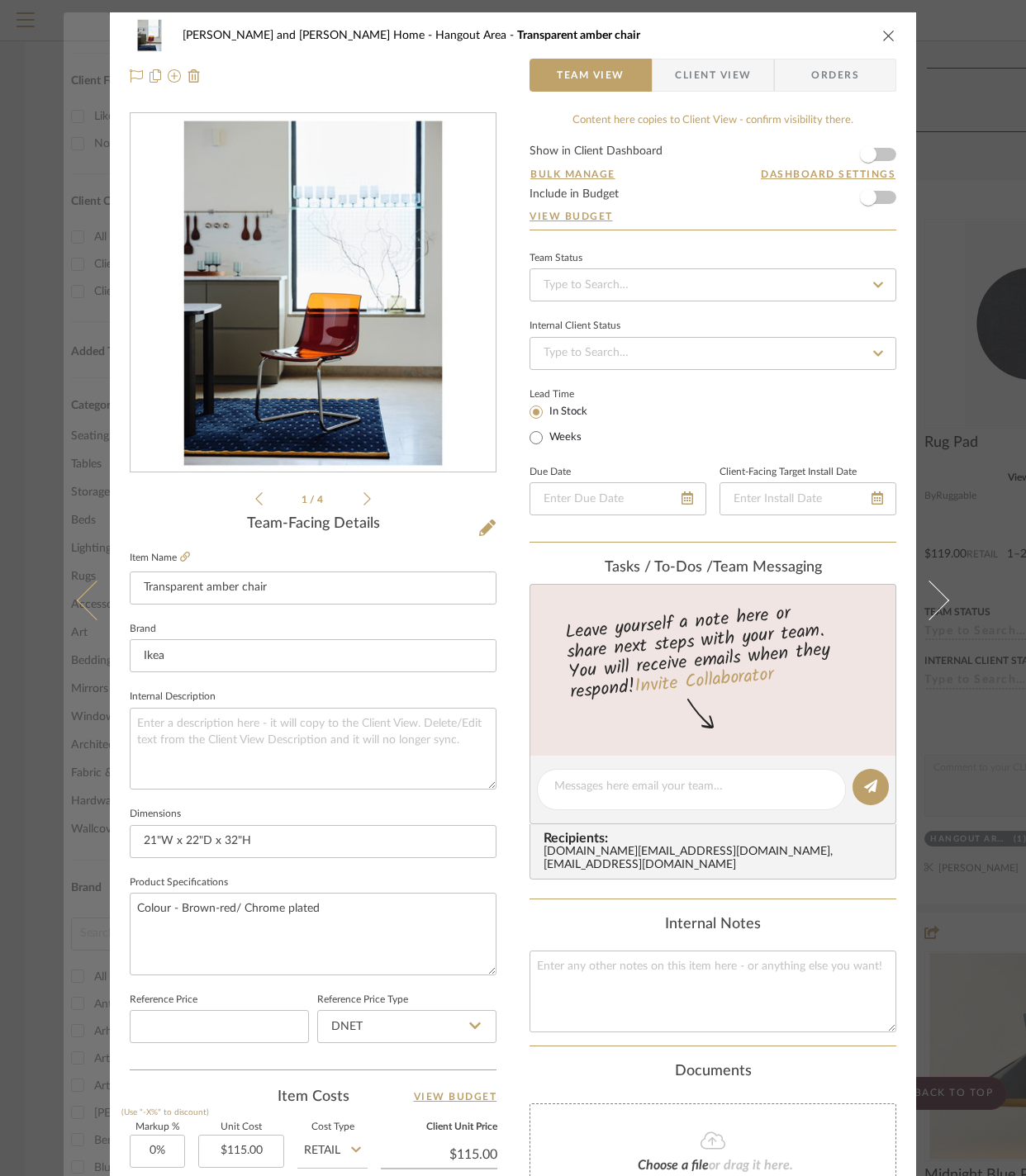
click at [82, 438] on button at bounding box center [87, 600] width 46 height 1176
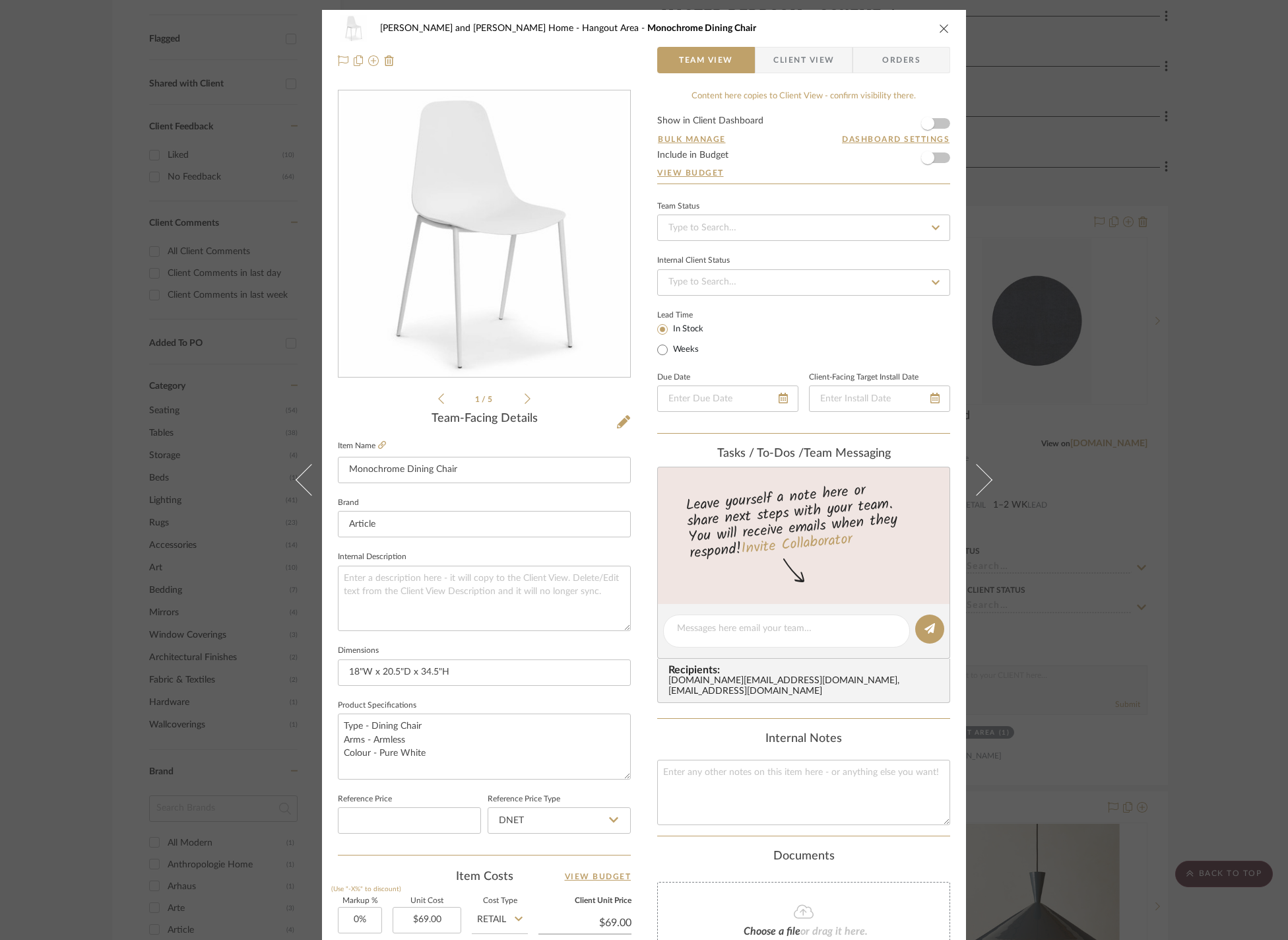
click at [1164, 173] on div "Sharika and Ashish Home Hangout Area Monochrome Dining Chair Team View Client V…" at bounding box center [644, 470] width 1288 height 940
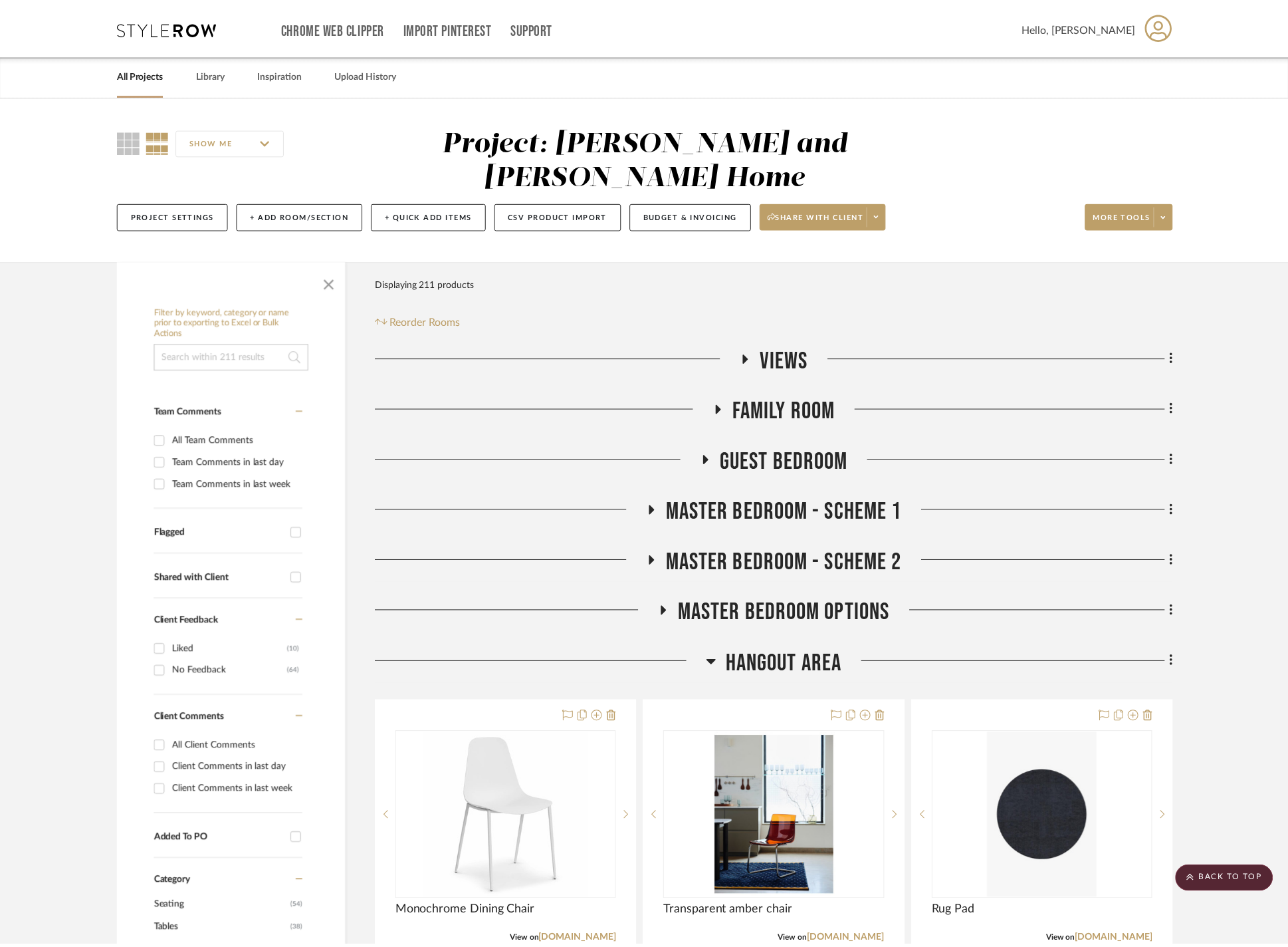
scroll to position [494, 0]
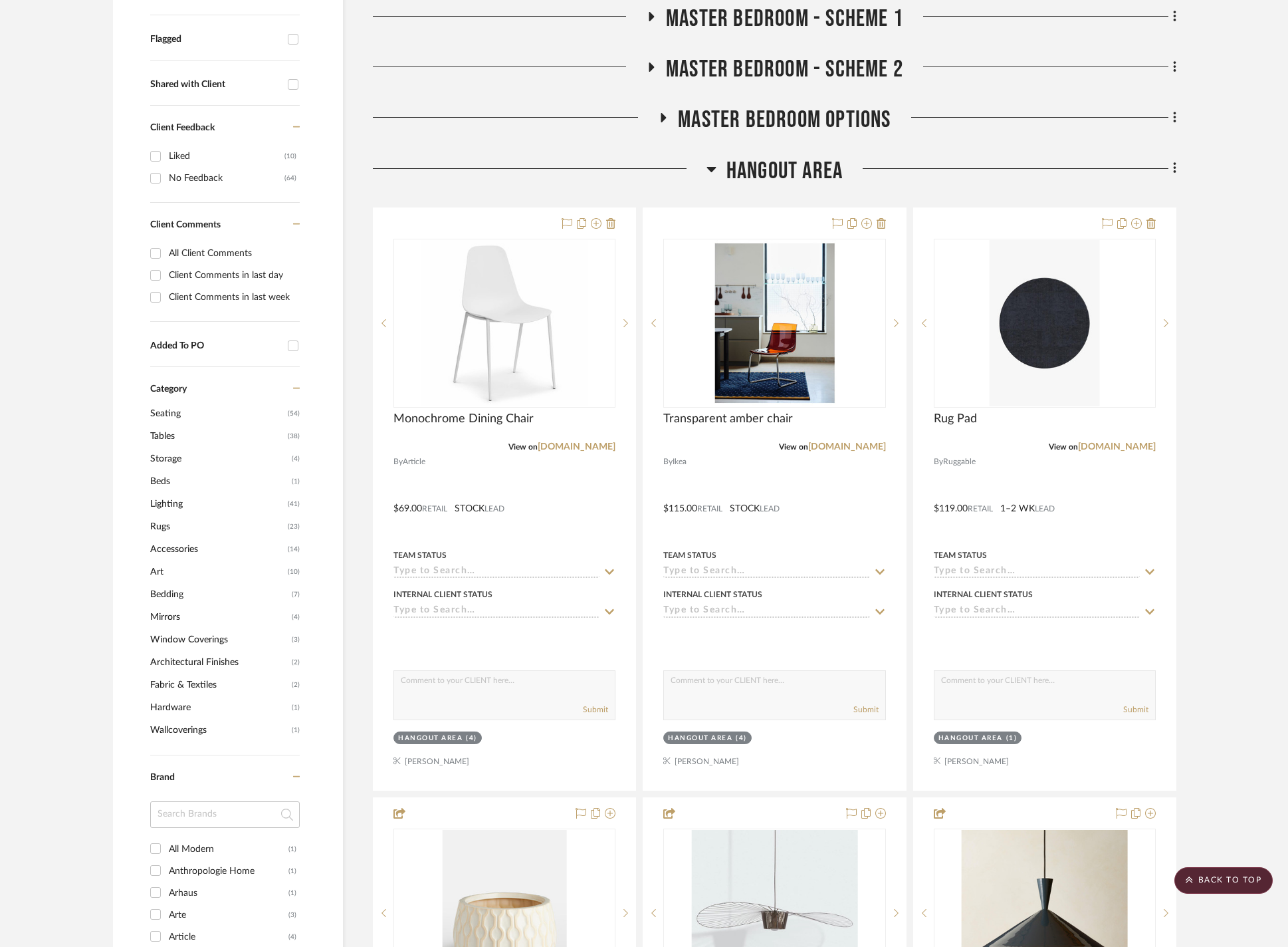
click at [711, 167] on icon at bounding box center [711, 169] width 10 height 5
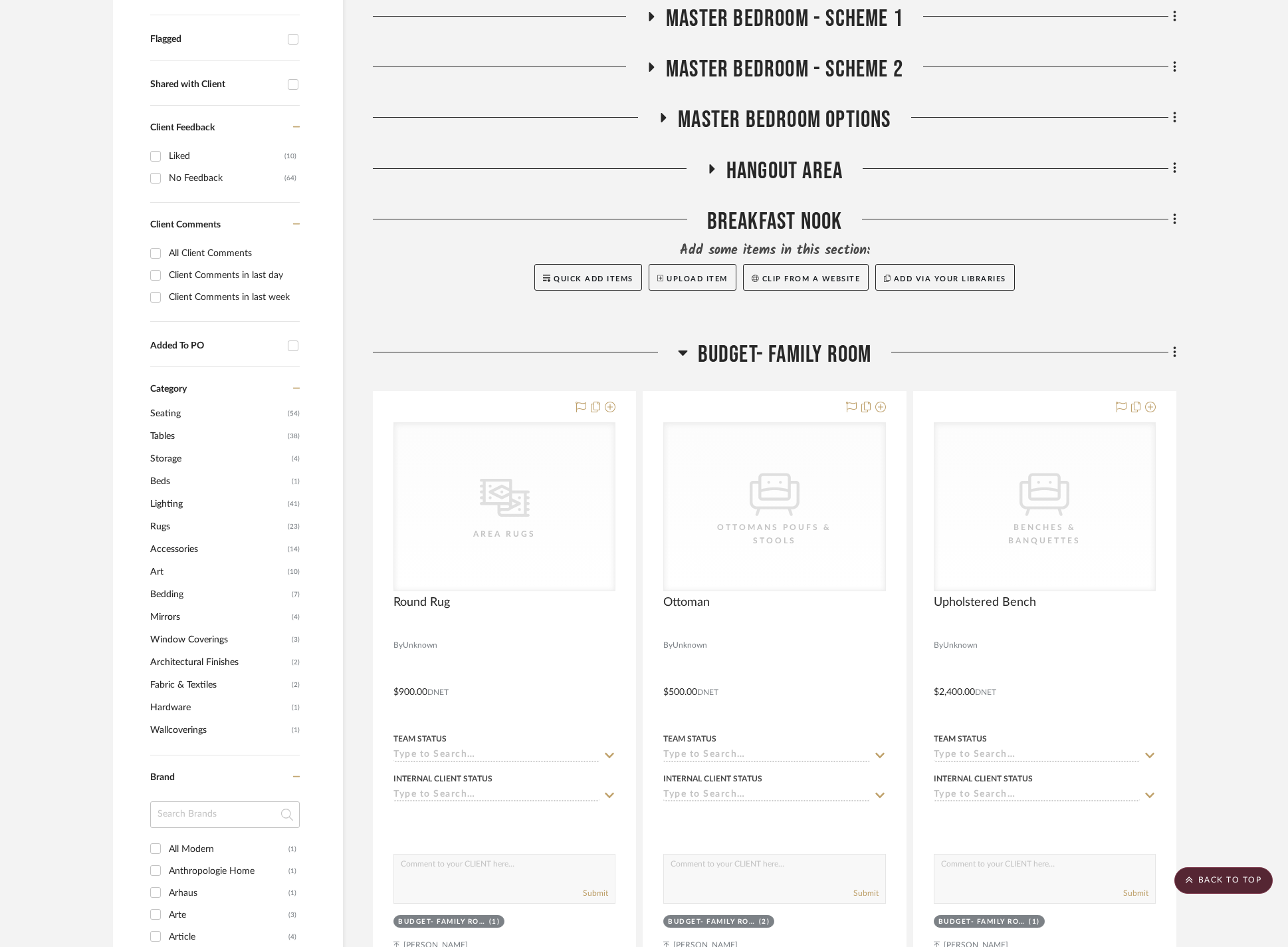
click at [678, 344] on icon at bounding box center [682, 352] width 10 height 16
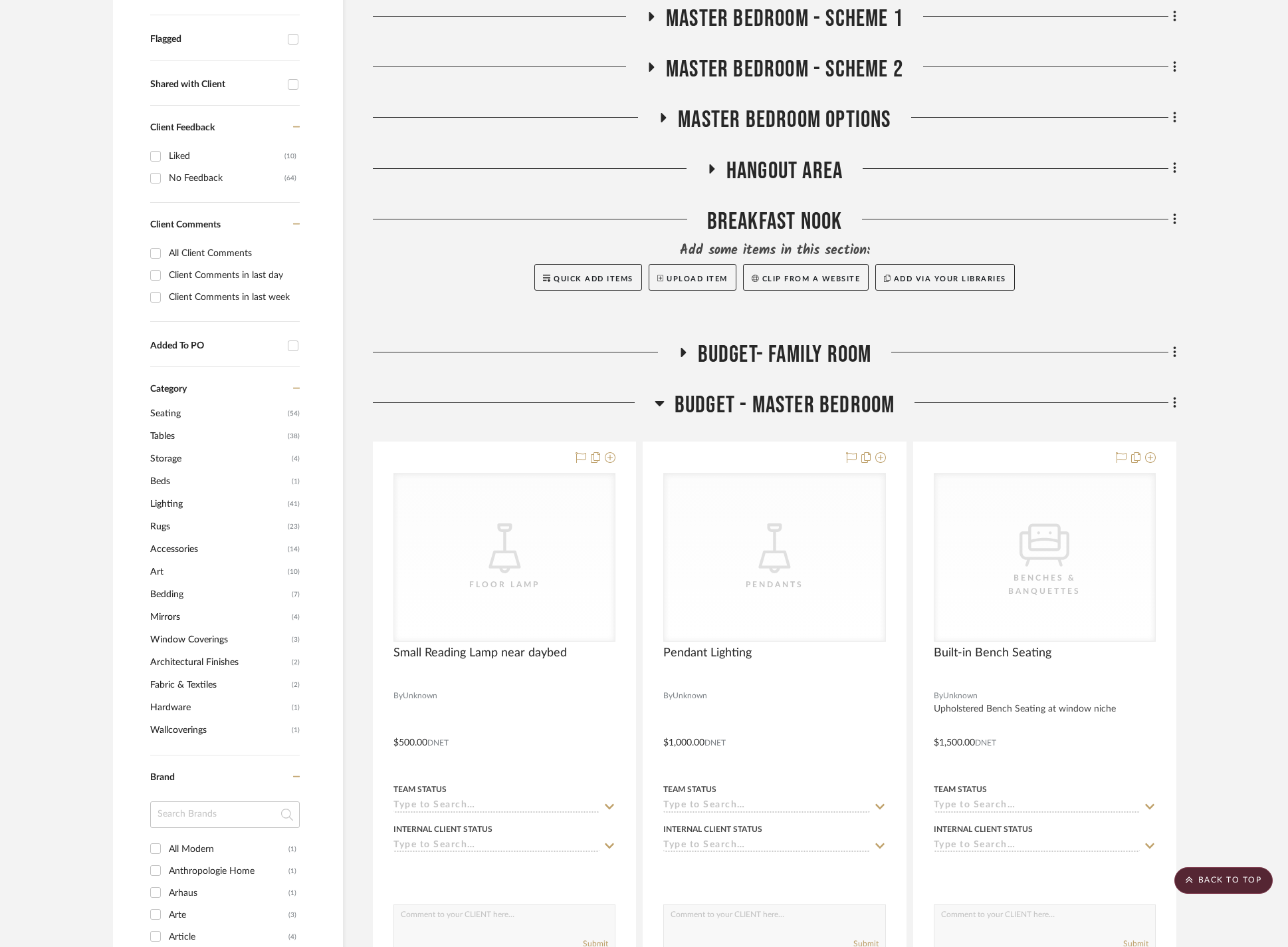
click at [662, 401] on icon at bounding box center [659, 403] width 10 height 5
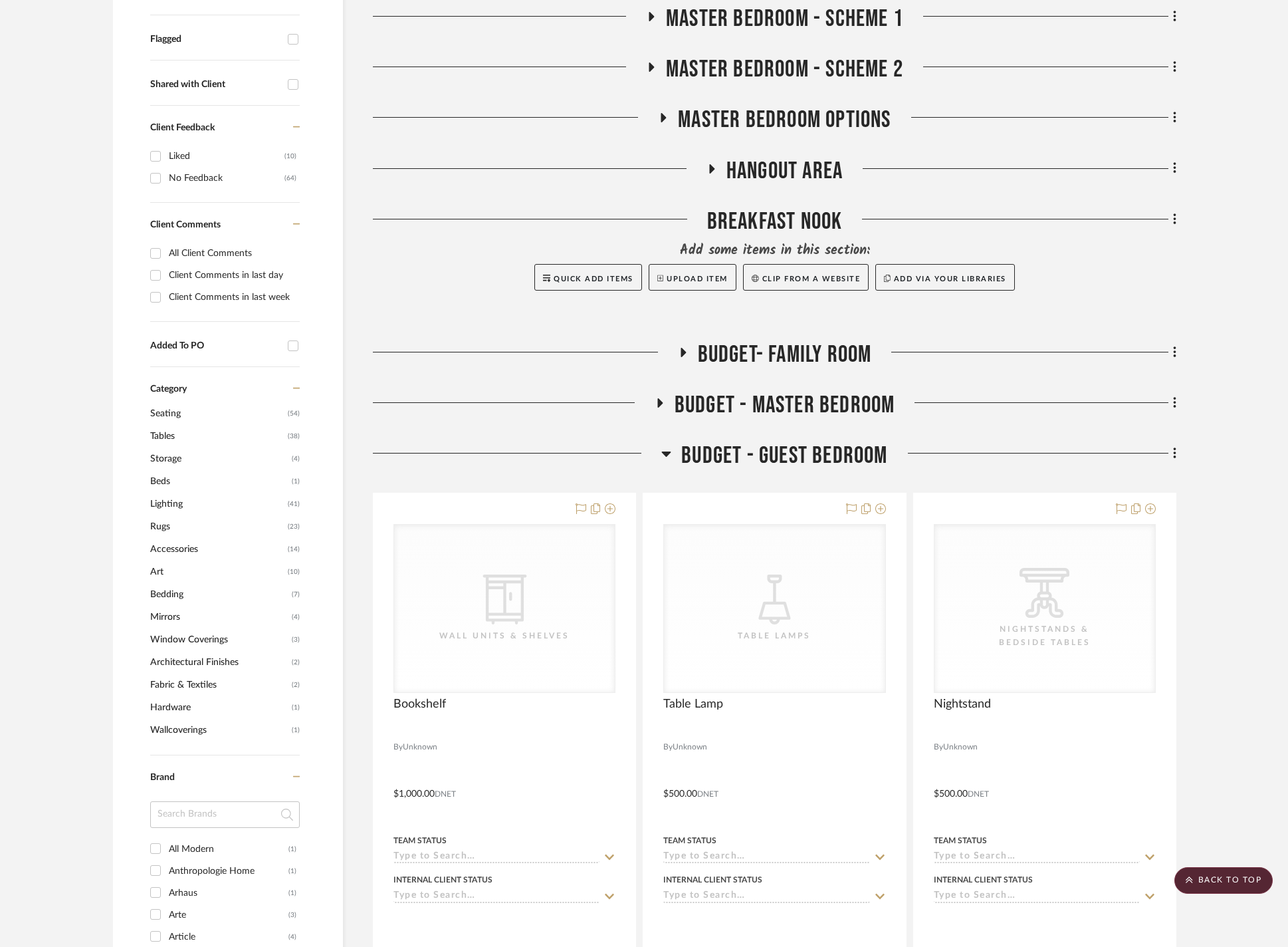
click at [666, 445] on icon at bounding box center [666, 453] width 10 height 16
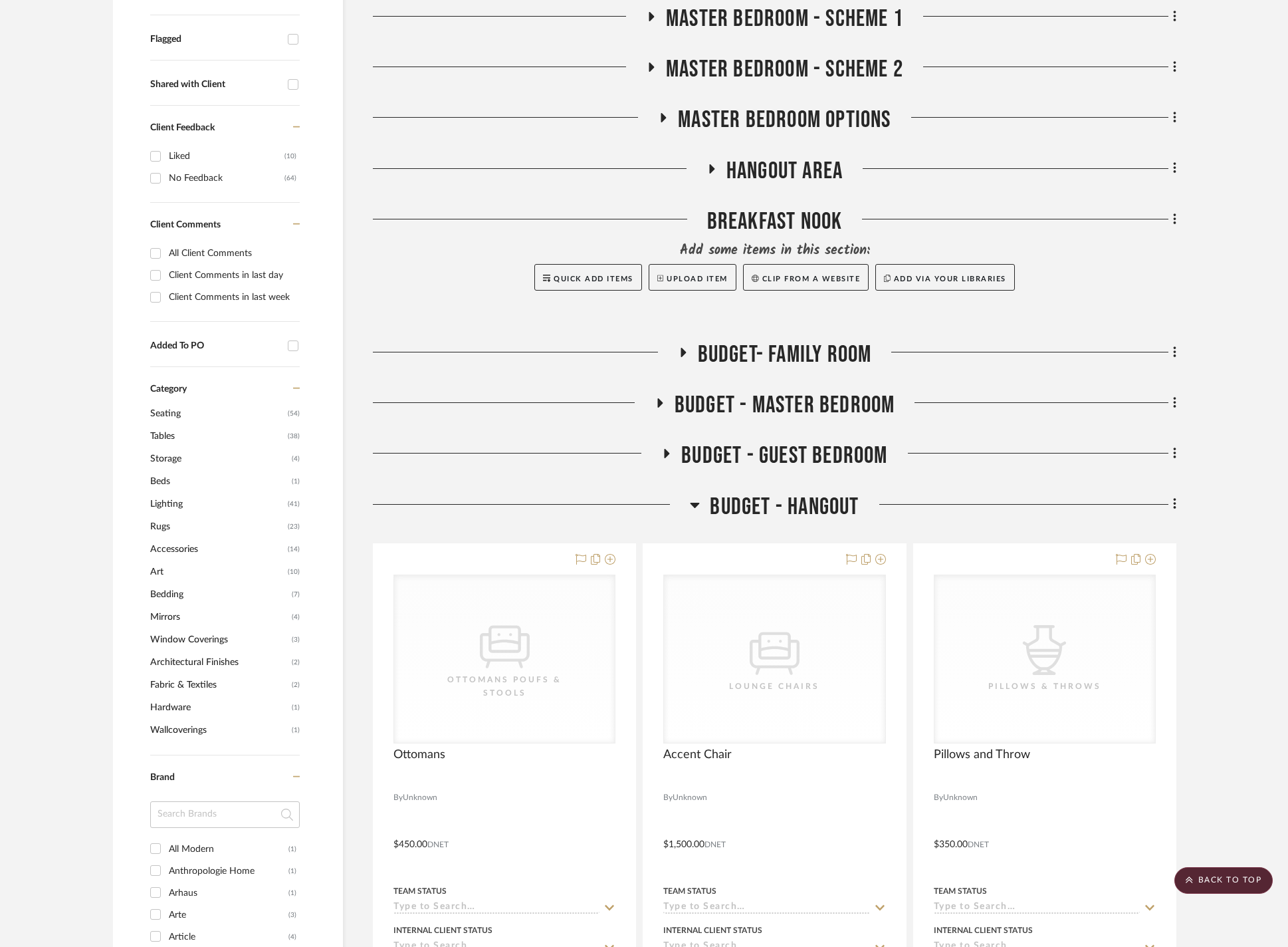
click at [685, 505] on div at bounding box center [531, 510] width 317 height 34
click at [690, 497] on icon at bounding box center [694, 504] width 10 height 16
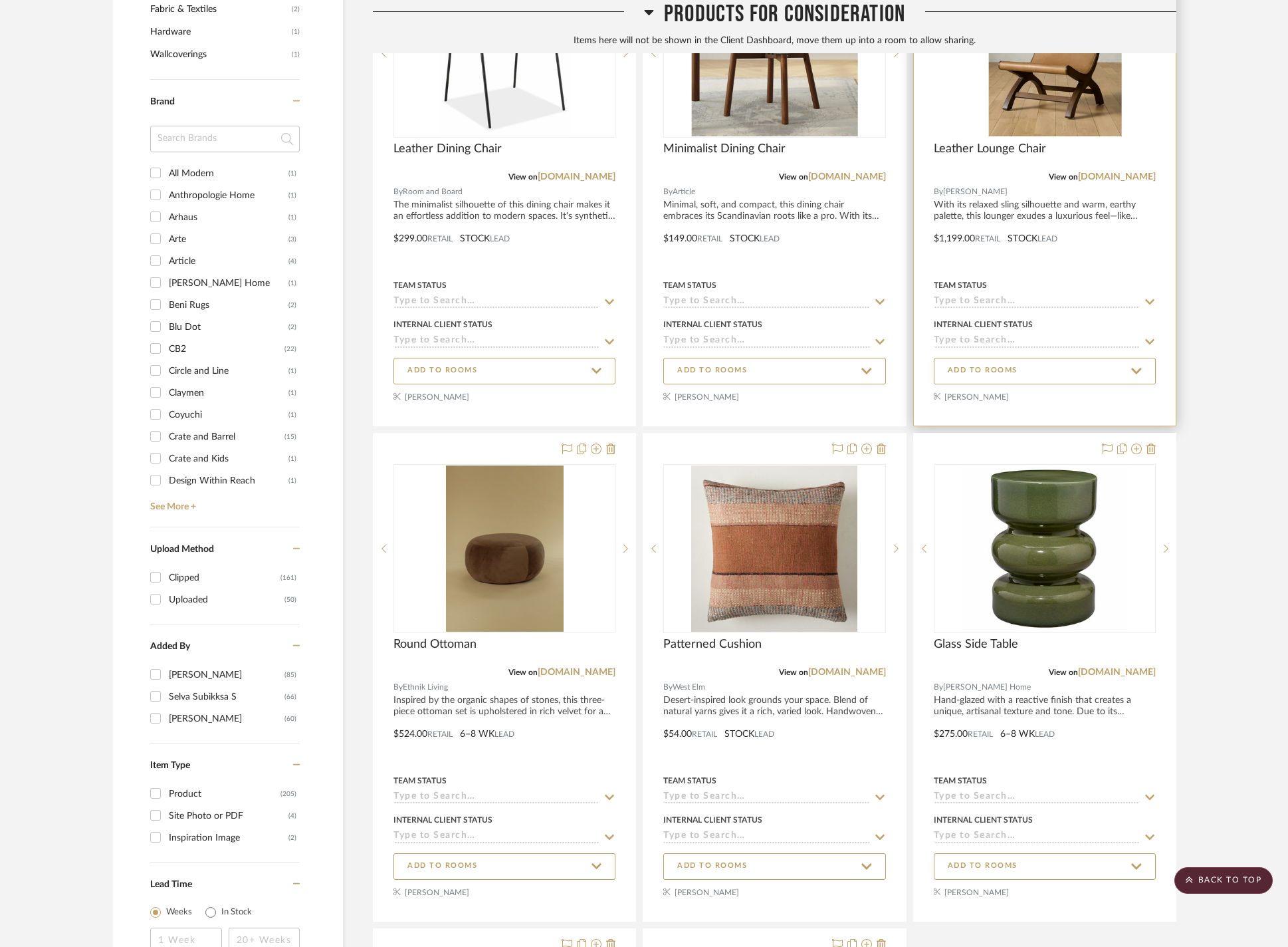
scroll to position [943, 0]
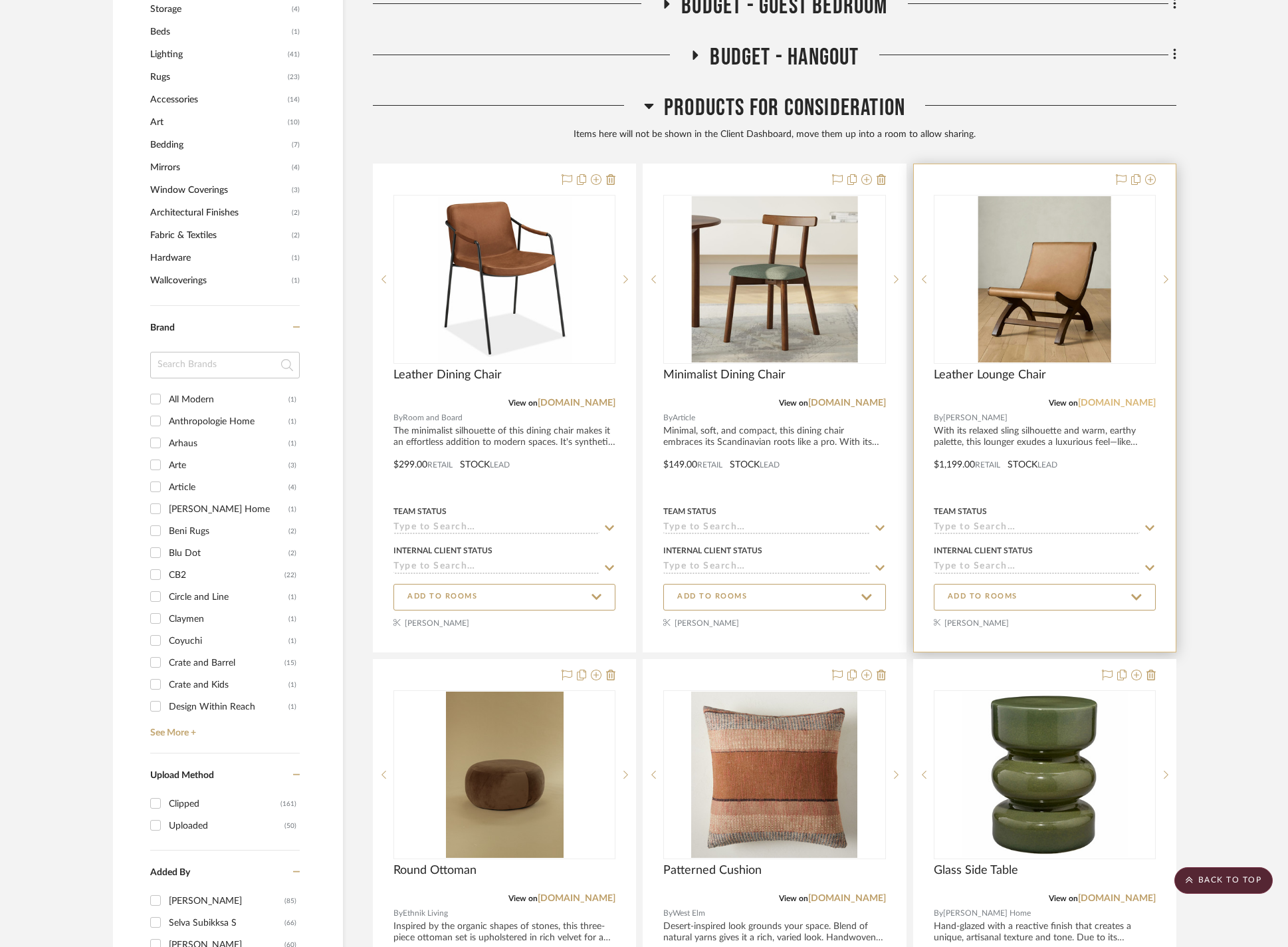
click at [1142, 400] on link "joonloloi.com" at bounding box center [1117, 403] width 78 height 10
